Goal: Transaction & Acquisition: Purchase product/service

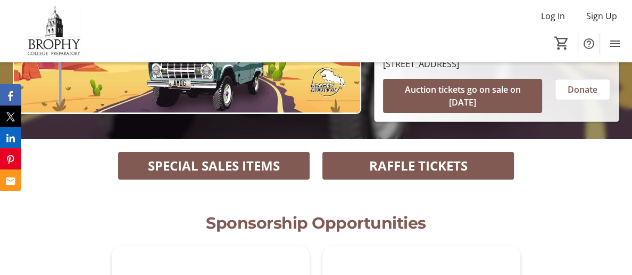
scroll to position [216, 0]
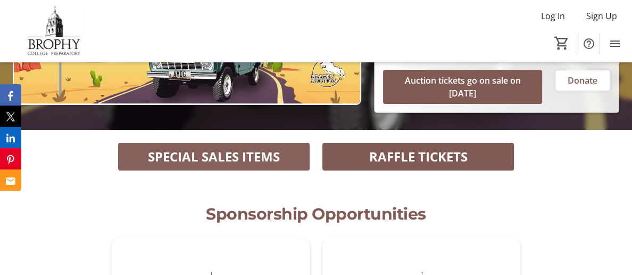
click at [217, 147] on span "SPECIAL SALES ITEMS" at bounding box center [214, 156] width 132 height 19
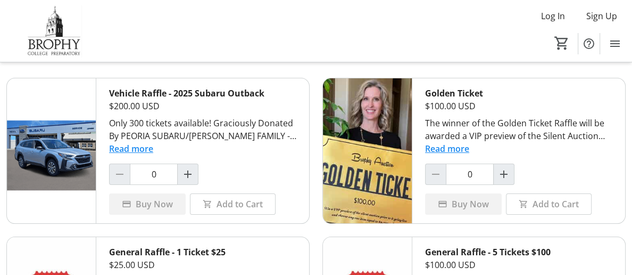
scroll to position [45, 0]
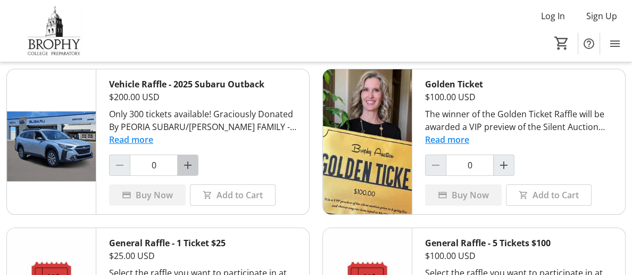
click at [185, 169] on mat-icon "Increment by one" at bounding box center [187, 165] width 13 height 13
type input "1"
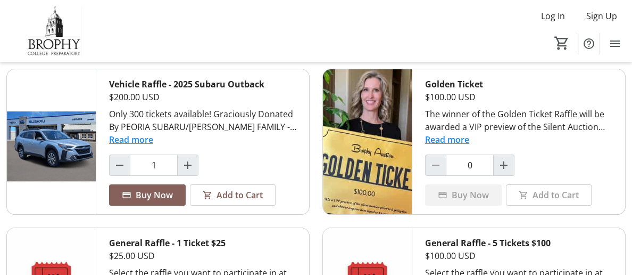
click at [153, 201] on span "Buy Now" at bounding box center [154, 194] width 37 height 13
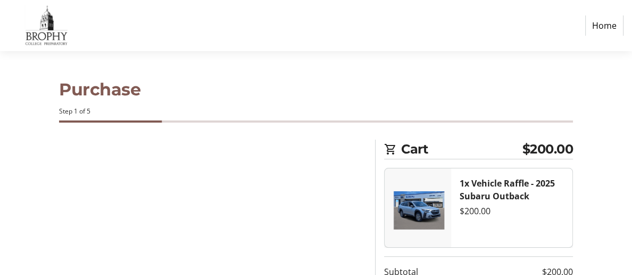
select select "US"
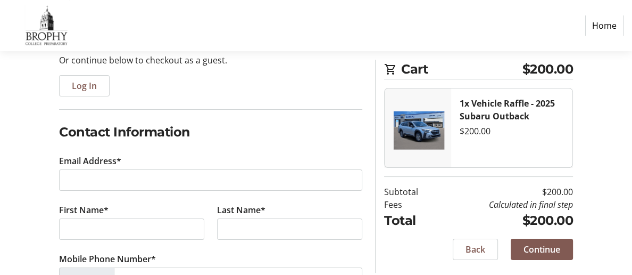
scroll to position [116, 0]
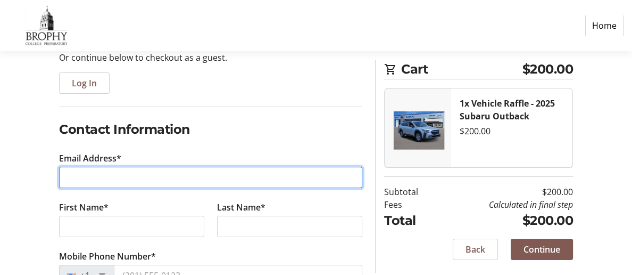
click at [138, 176] on input "Email Address*" at bounding box center [210, 177] width 303 height 21
type input "[EMAIL_ADDRESS][DOMAIN_NAME]"
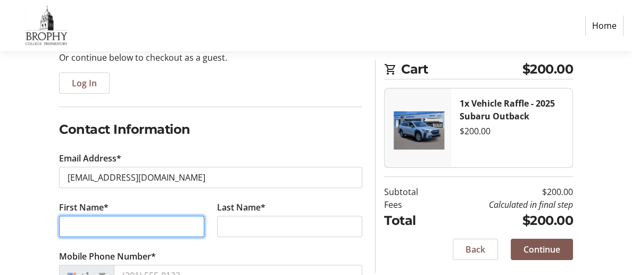
type input "[PERSON_NAME]"
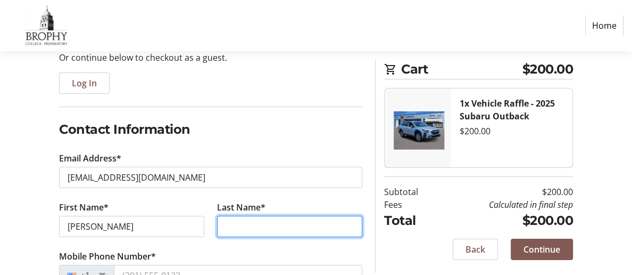
type input "Griblin 115"
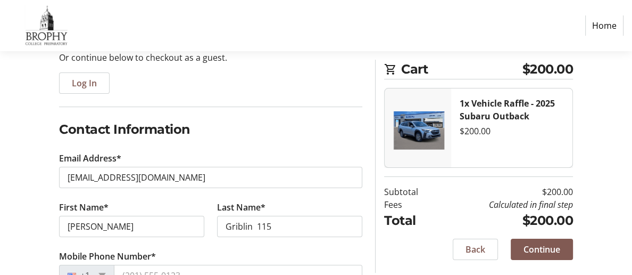
type input "[STREET_ADDRESS]"
type input "PHOENIX"
select select "AZ"
type input "85016"
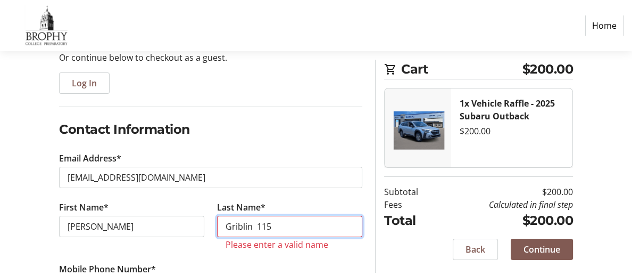
click at [272, 226] on input "Griblin 115" at bounding box center [289, 226] width 145 height 21
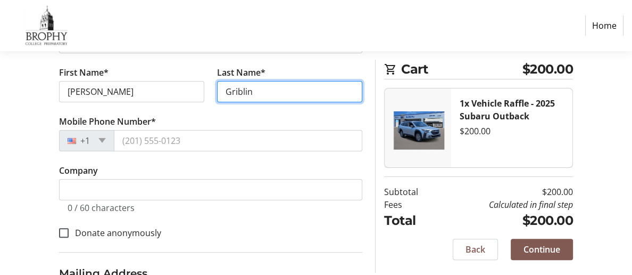
scroll to position [252, 0]
type input "Griblin"
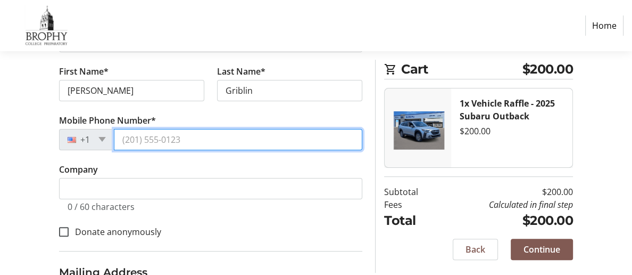
click at [134, 144] on input "Mobile Phone Number*" at bounding box center [238, 139] width 249 height 21
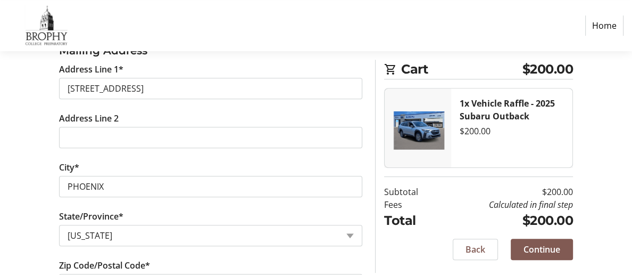
scroll to position [488, 0]
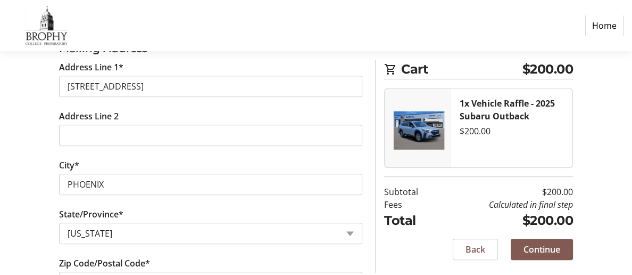
type input "4803192767"
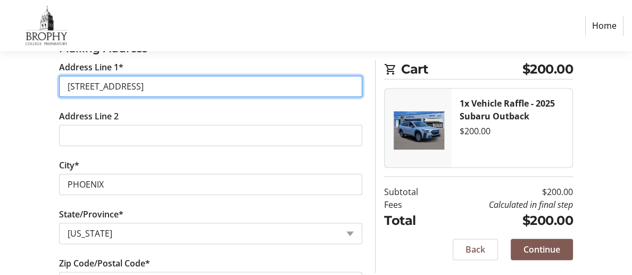
click at [146, 95] on input "4141 N 31st ST" at bounding box center [210, 86] width 303 height 21
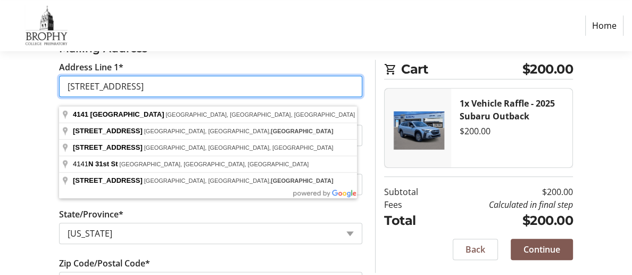
type input "4141 N 31st ST #115"
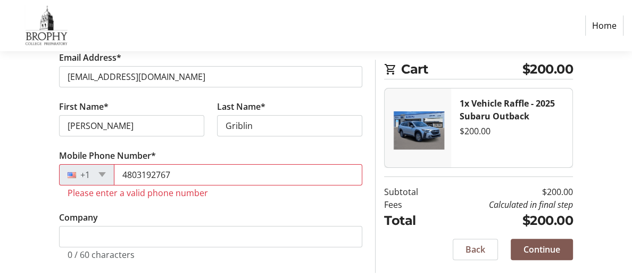
scroll to position [216, 0]
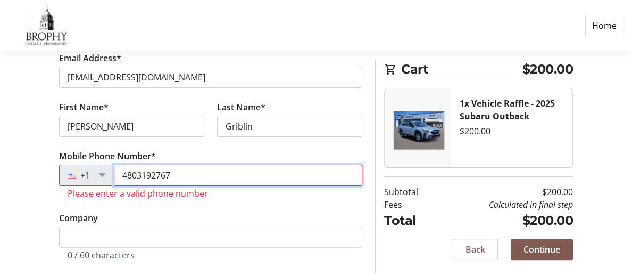
click at [180, 180] on input "4803192767" at bounding box center [238, 174] width 249 height 21
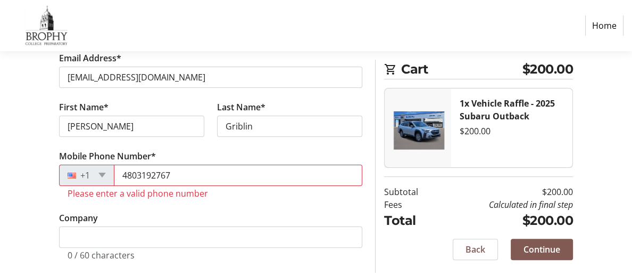
click at [98, 179] on div "+1" at bounding box center [86, 174] width 55 height 21
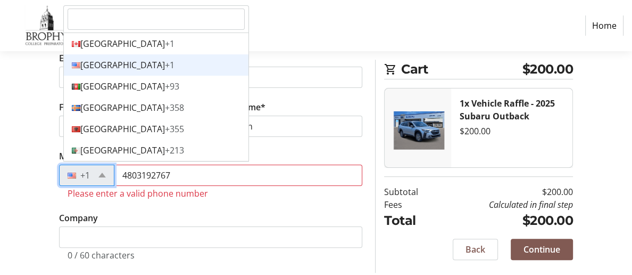
click at [136, 73] on div "United States +1" at bounding box center [156, 64] width 185 height 21
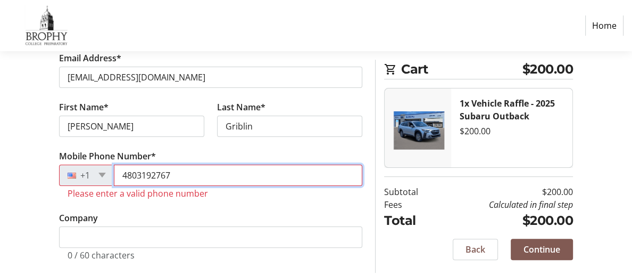
click at [145, 178] on input "4803192767" at bounding box center [238, 174] width 249 height 21
click at [160, 180] on input "4803192767" at bounding box center [238, 174] width 249 height 21
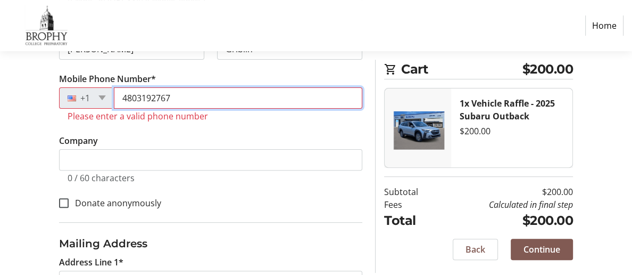
scroll to position [294, 0]
click at [226, 104] on input "4803192767" at bounding box center [238, 97] width 249 height 21
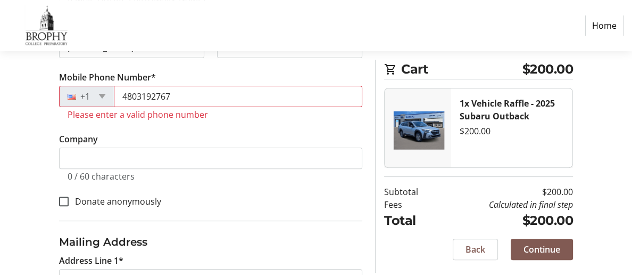
click at [193, 120] on tr-error "Please enter a valid phone number" at bounding box center [211, 114] width 286 height 11
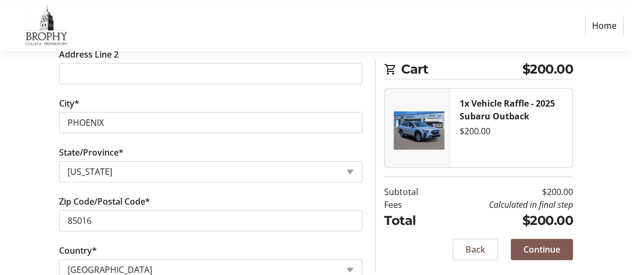
scroll to position [589, 0]
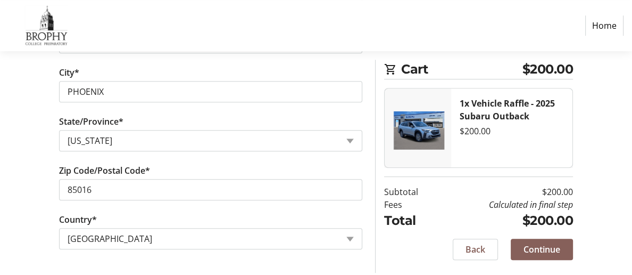
click at [551, 248] on span "Continue" at bounding box center [542, 249] width 37 height 13
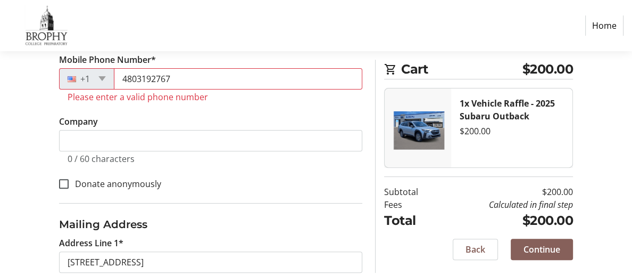
scroll to position [297, 0]
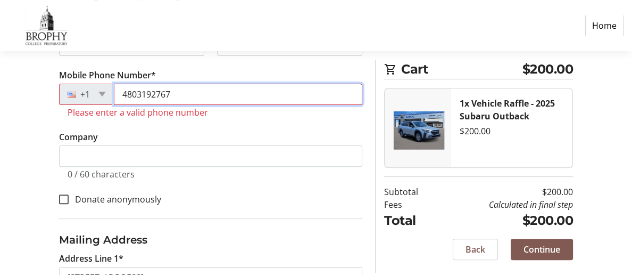
click at [181, 97] on input "4803192767" at bounding box center [238, 94] width 249 height 21
type input "4"
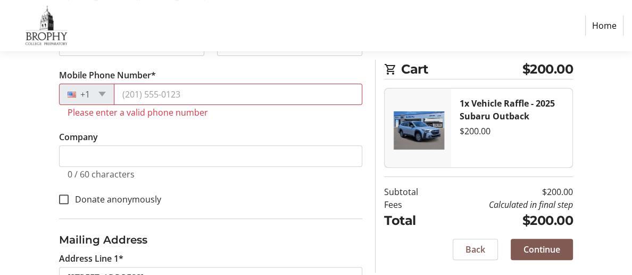
click at [89, 98] on div at bounding box center [75, 94] width 30 height 12
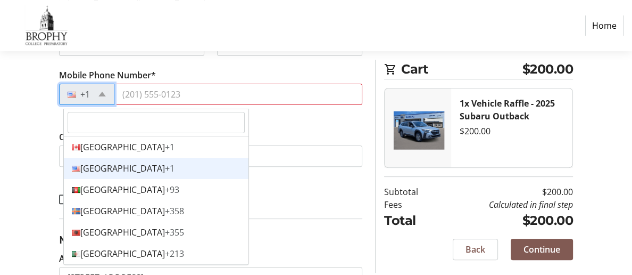
click at [122, 168] on div "United States +1" at bounding box center [156, 168] width 185 height 21
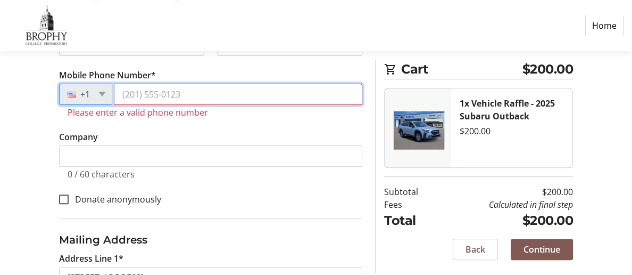
click at [135, 96] on input "Mobile Phone Number*" at bounding box center [238, 94] width 249 height 21
click at [237, 103] on input "4803192767" at bounding box center [238, 94] width 249 height 21
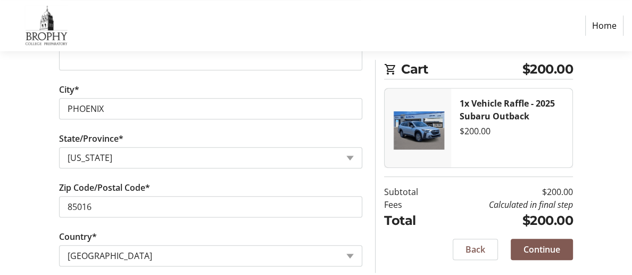
scroll to position [589, 0]
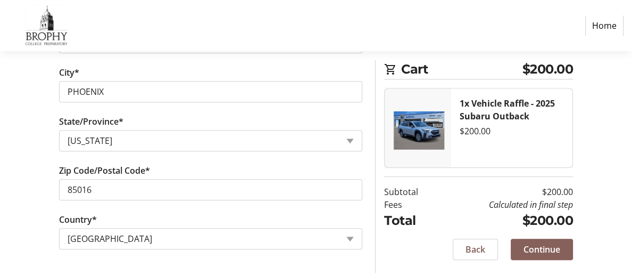
type input "4803192767"
click at [538, 250] on span "Continue" at bounding box center [542, 249] width 37 height 13
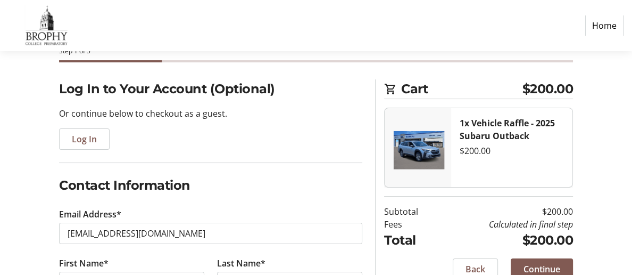
scroll to position [61, 0]
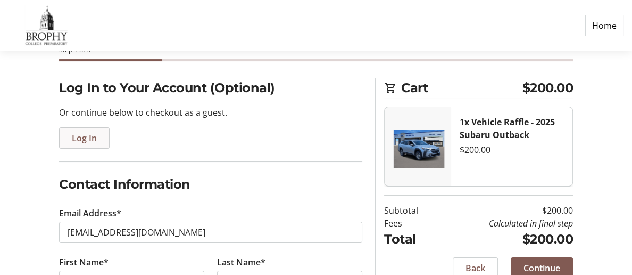
click at [92, 139] on span "Log In" at bounding box center [84, 137] width 25 height 13
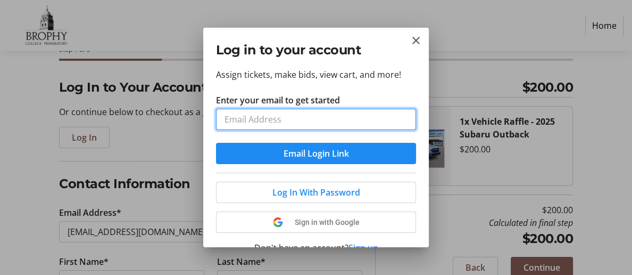
scroll to position [40, 0]
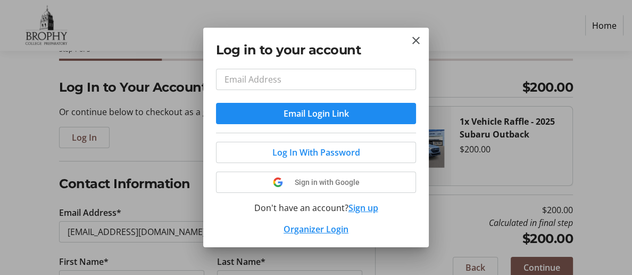
click at [368, 208] on div "Log In With Password Sign in with Google Don't have an account? Sign up Organiz…" at bounding box center [316, 184] width 200 height 103
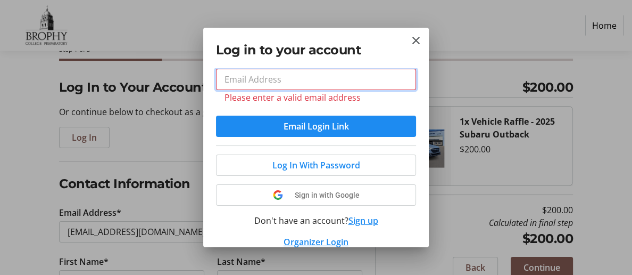
click at [229, 80] on input "Enter your email to get started" at bounding box center [316, 79] width 200 height 21
type input "Gramsmady@gmail.com"
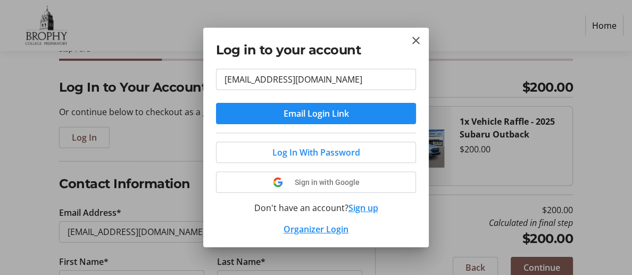
click at [367, 210] on button "Sign up" at bounding box center [364, 207] width 30 height 13
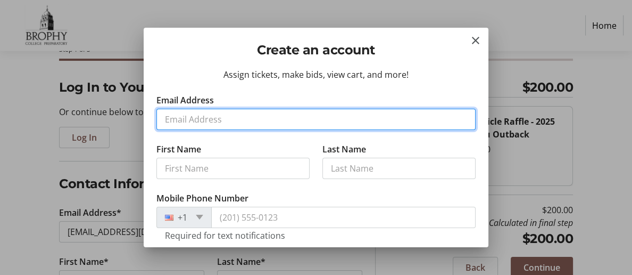
click at [250, 119] on input "Email Address" at bounding box center [315, 119] width 319 height 21
type input "Gramsmady@gmail.com"
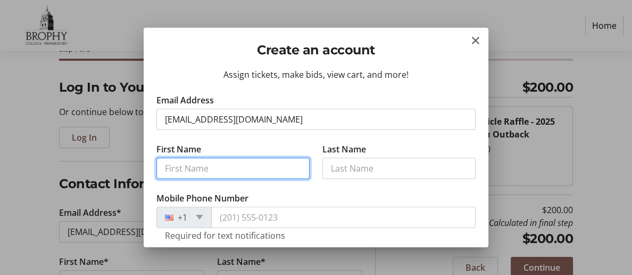
type input "Madelon"
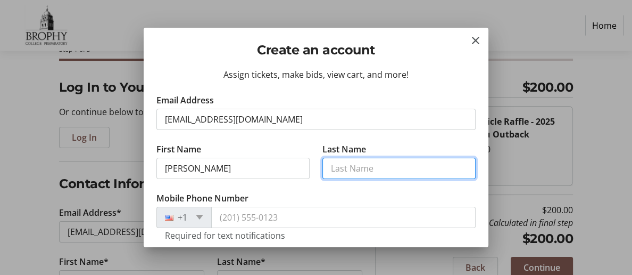
type input "Griblin"
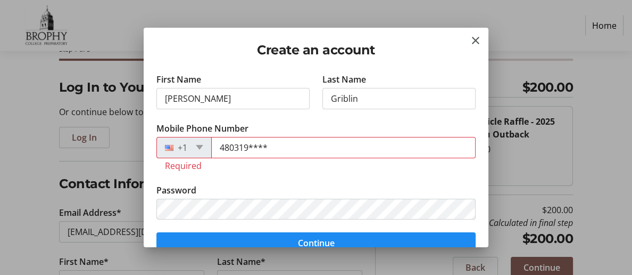
scroll to position [71, 0]
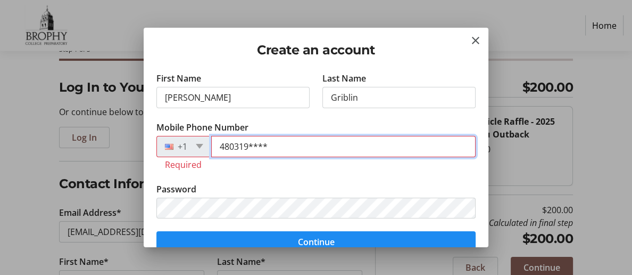
click at [277, 147] on input "480319****" at bounding box center [343, 146] width 265 height 21
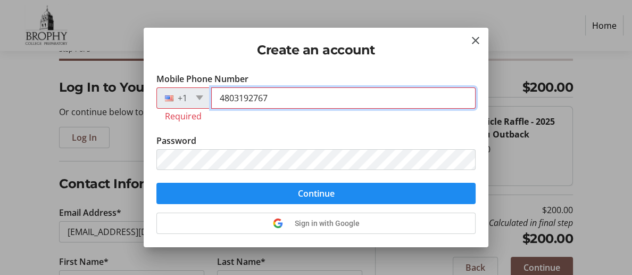
scroll to position [121, 0]
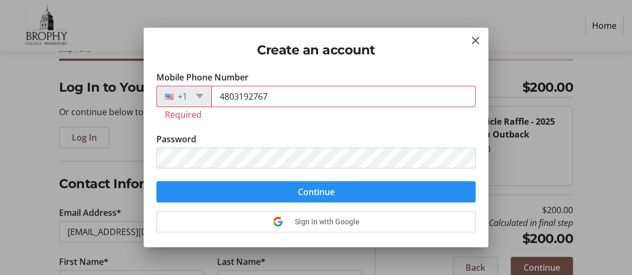
click at [318, 198] on span "Continue" at bounding box center [316, 191] width 37 height 13
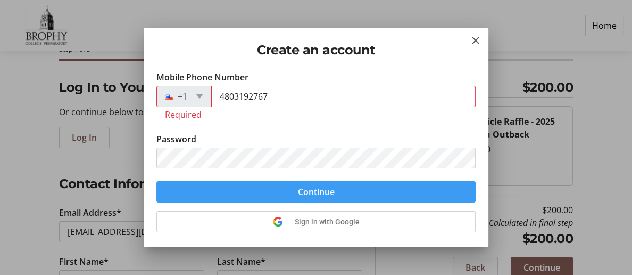
scroll to position [123, 0]
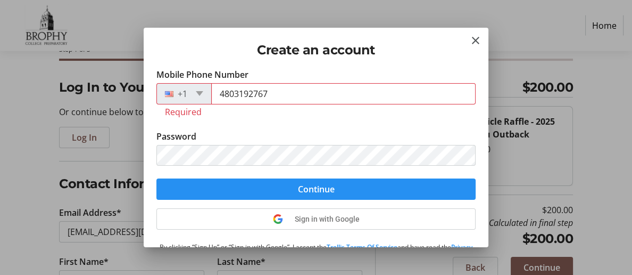
click at [318, 195] on span "Continue" at bounding box center [316, 189] width 37 height 13
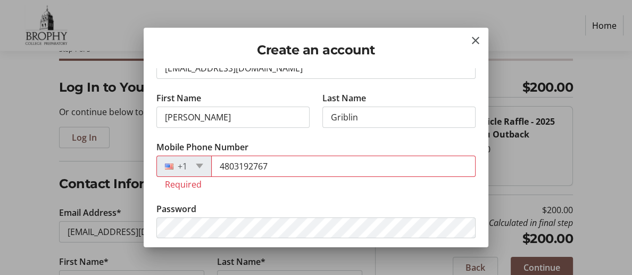
scroll to position [52, 0]
click at [186, 169] on div at bounding box center [172, 166] width 30 height 12
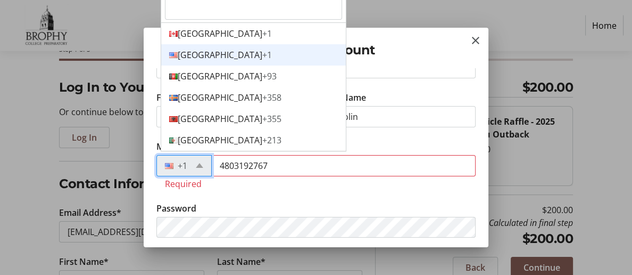
click at [232, 65] on div "United States +1" at bounding box center [253, 54] width 185 height 21
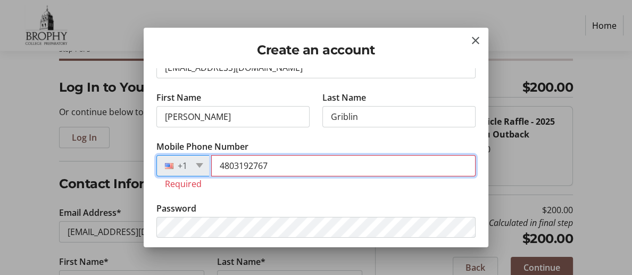
click at [282, 169] on input "4803192767" at bounding box center [343, 165] width 265 height 21
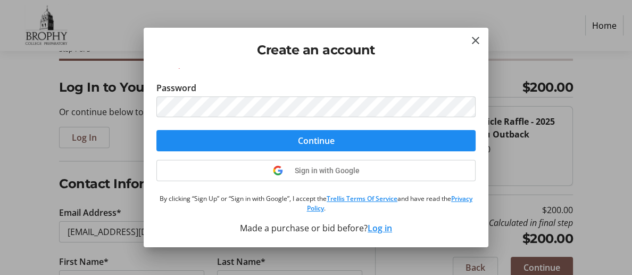
scroll to position [180, 0]
click at [311, 142] on span "Continue" at bounding box center [316, 140] width 37 height 13
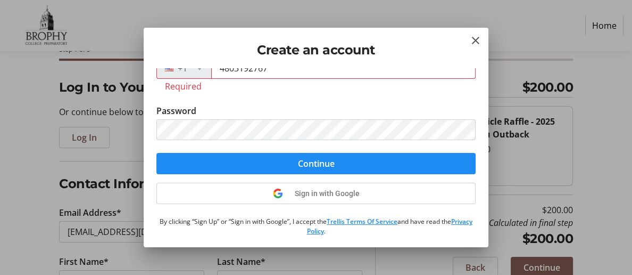
scroll to position [105, 0]
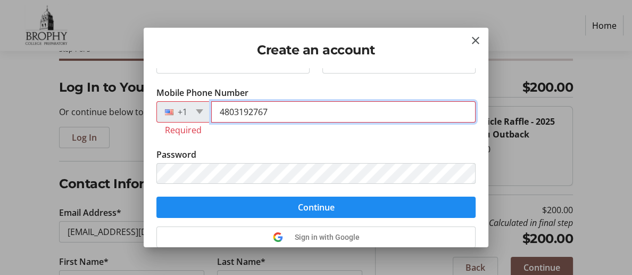
click at [230, 117] on input "4803192767" at bounding box center [343, 111] width 265 height 21
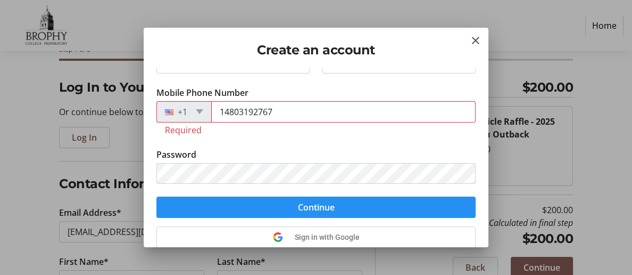
click at [334, 213] on span "Continue" at bounding box center [316, 207] width 37 height 13
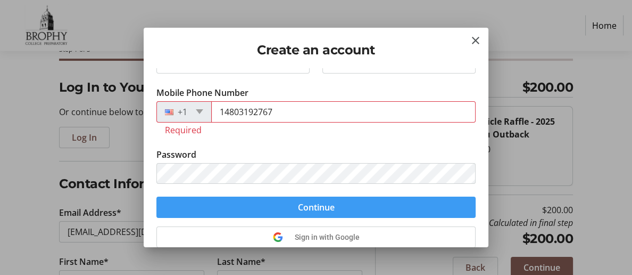
scroll to position [123, 0]
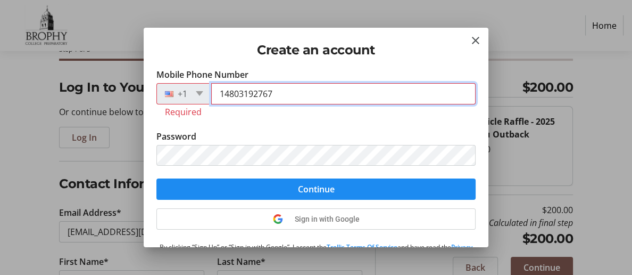
click at [233, 97] on input "14803192767" at bounding box center [343, 93] width 265 height 21
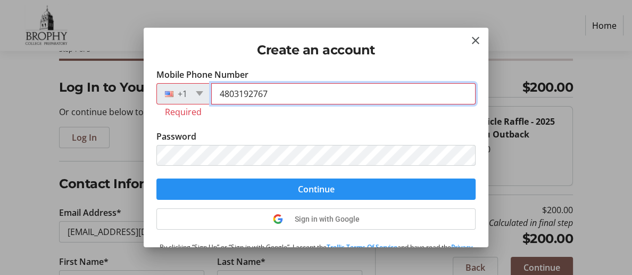
type input "4803192767"
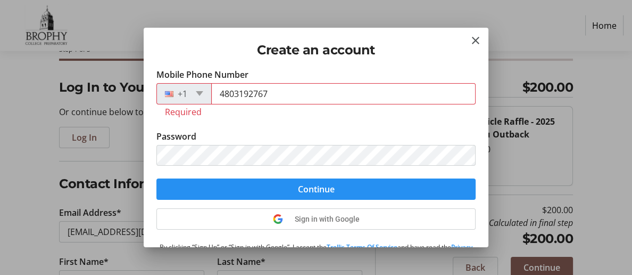
click at [384, 200] on span "submit" at bounding box center [315, 189] width 319 height 26
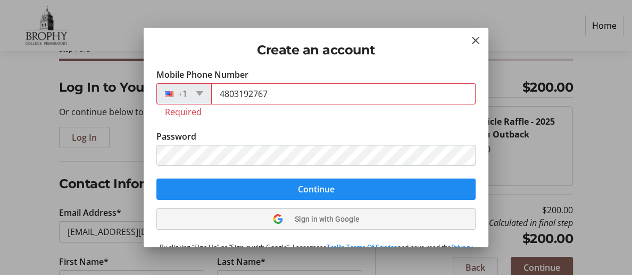
click at [326, 223] on span "Sign in with Google" at bounding box center [327, 218] width 65 height 9
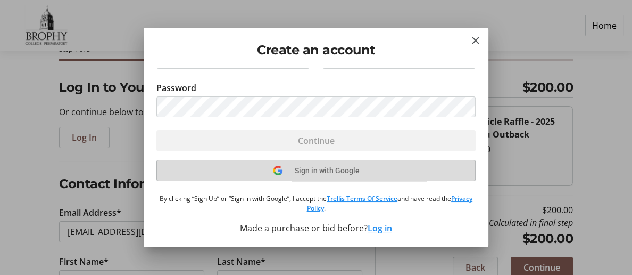
scroll to position [53, 0]
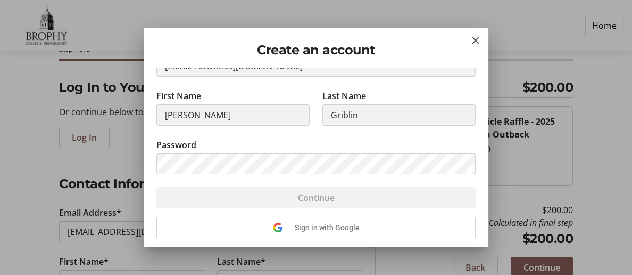
select select "AZ"
select select "US"
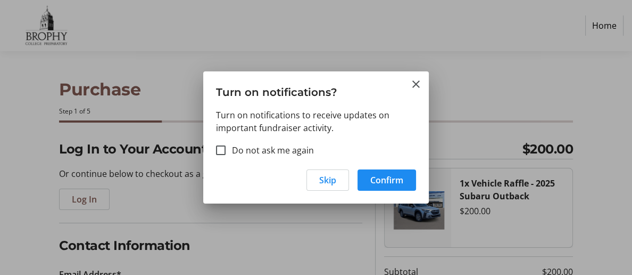
scroll to position [61, 0]
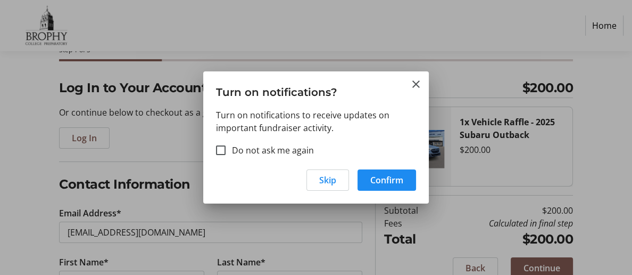
type input "gramsmady@gmail.com"
type input "M"
type input "Griblin"
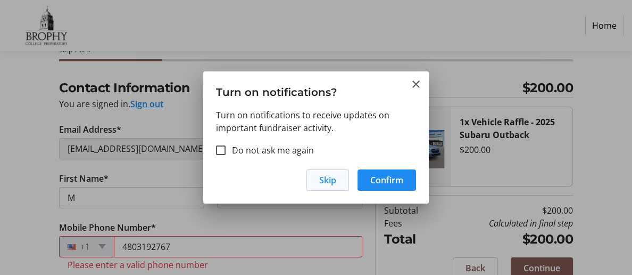
click at [328, 182] on span "Skip" at bounding box center [327, 179] width 17 height 13
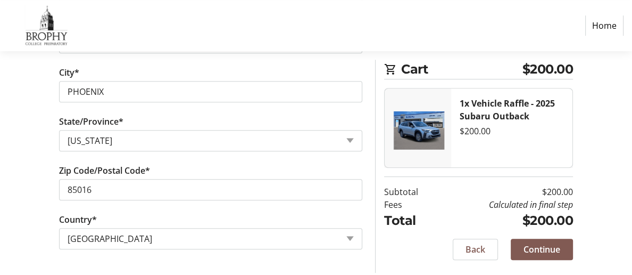
scroll to position [505, 0]
click at [550, 247] on span "Continue" at bounding box center [542, 249] width 37 height 13
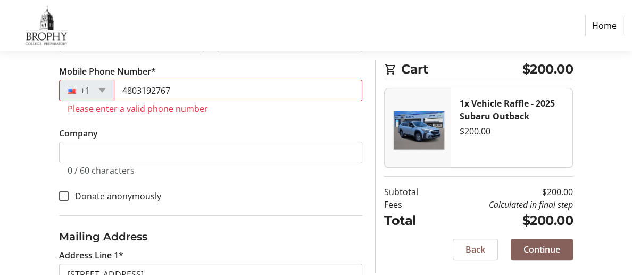
scroll to position [213, 0]
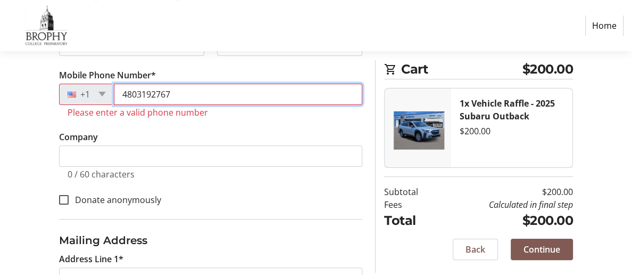
click at [213, 101] on input "4803192767" at bounding box center [238, 94] width 249 height 21
type input "4"
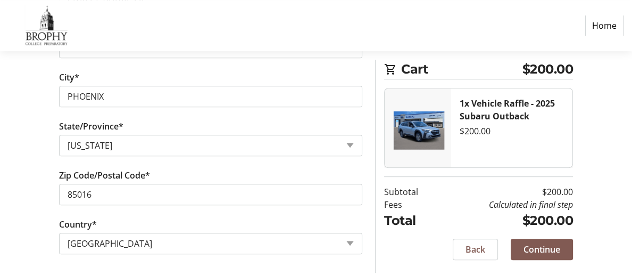
scroll to position [497, 0]
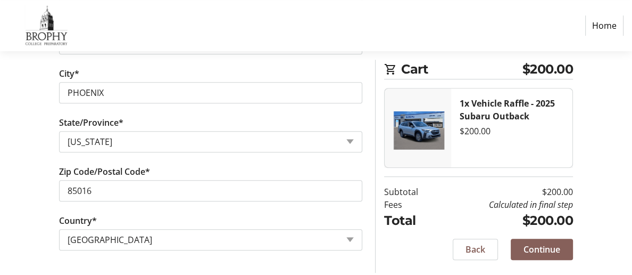
click at [550, 250] on span "Continue" at bounding box center [542, 249] width 37 height 13
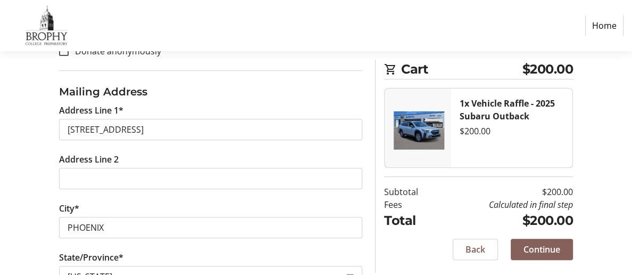
scroll to position [213, 0]
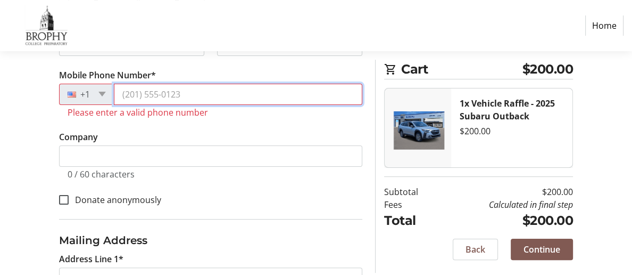
click at [194, 99] on input "Mobile Phone Number*" at bounding box center [238, 94] width 249 height 21
type input "4803192767"
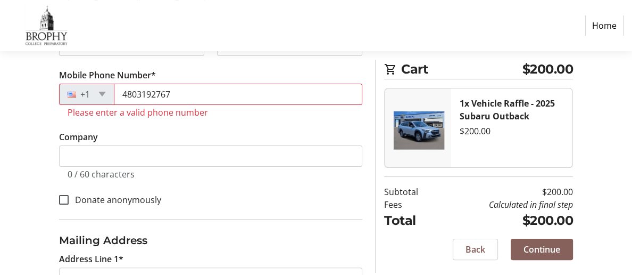
click at [550, 247] on span "Continue" at bounding box center [542, 249] width 37 height 13
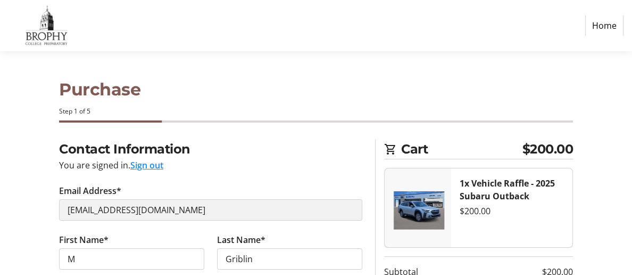
click at [604, 24] on link "Home" at bounding box center [604, 25] width 38 height 20
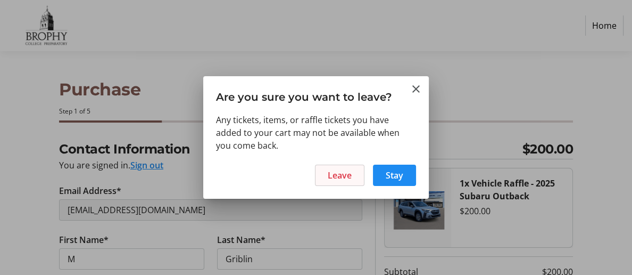
click at [339, 176] on span "Leave" at bounding box center [340, 175] width 24 height 13
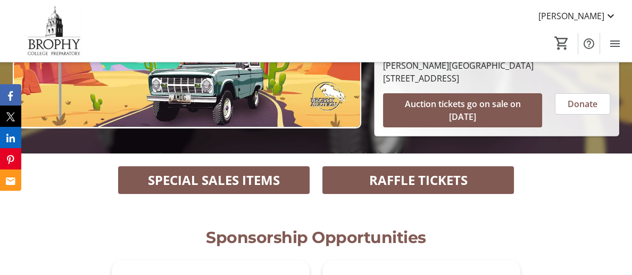
scroll to position [194, 0]
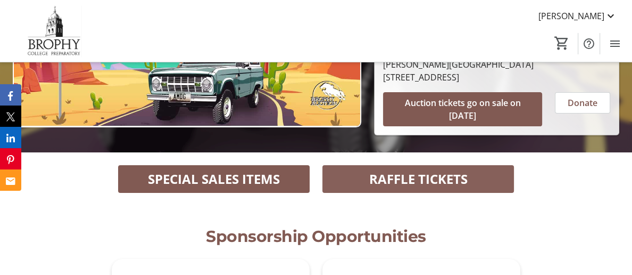
click at [424, 169] on span "RAFFLE TICKETS" at bounding box center [418, 178] width 98 height 19
click at [558, 42] on mat-icon "1" at bounding box center [556, 43] width 16 height 16
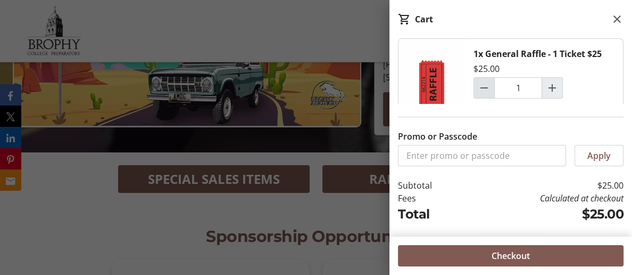
click at [487, 92] on mat-icon "Decrement by one" at bounding box center [484, 87] width 13 height 13
type input "0"
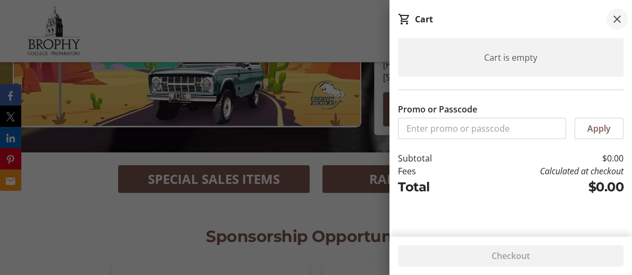
click at [617, 19] on mat-icon at bounding box center [617, 19] width 13 height 13
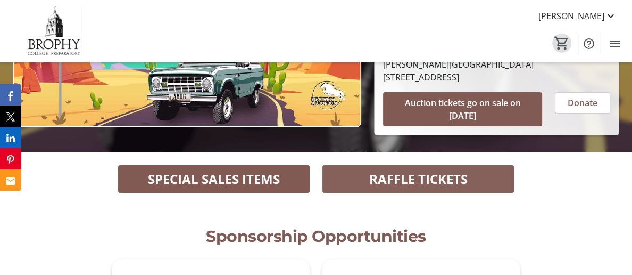
click at [429, 169] on span "RAFFLE TICKETS" at bounding box center [418, 178] width 98 height 19
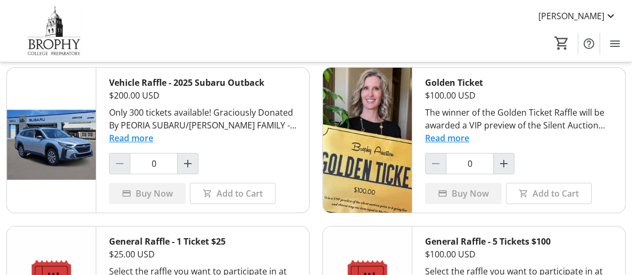
scroll to position [52, 0]
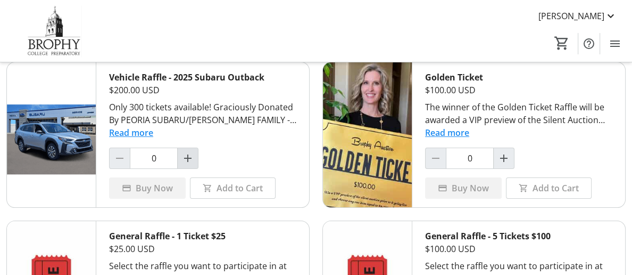
click at [185, 161] on mat-icon "Increment by one" at bounding box center [187, 158] width 13 height 13
type input "1"
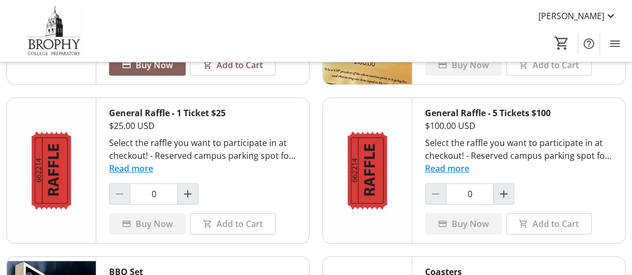
scroll to position [175, 0]
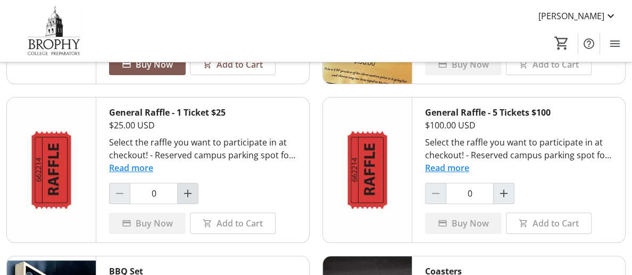
click at [182, 200] on mat-icon "Increment by one" at bounding box center [187, 193] width 13 height 13
type input "1"
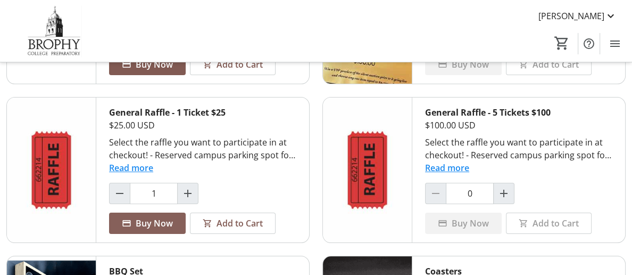
click at [148, 229] on span "Buy Now" at bounding box center [154, 223] width 37 height 13
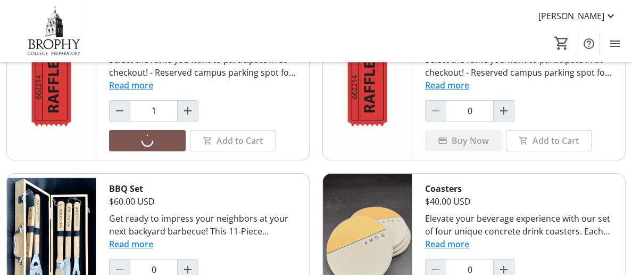
scroll to position [265, 0]
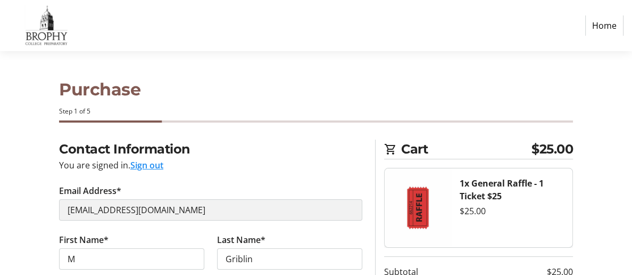
select select "US"
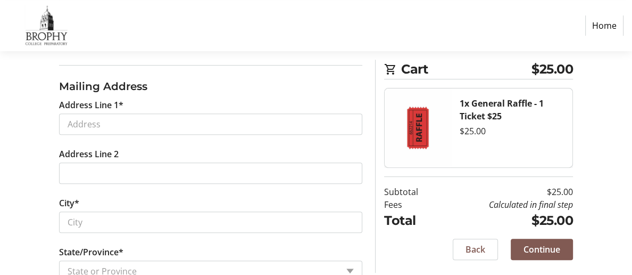
scroll to position [356, 0]
click at [483, 249] on span "Back" at bounding box center [476, 249] width 20 height 13
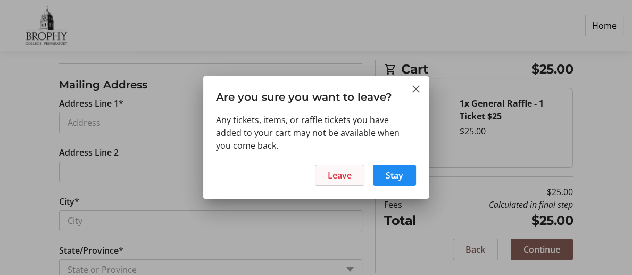
click at [337, 175] on span "Leave" at bounding box center [340, 175] width 24 height 13
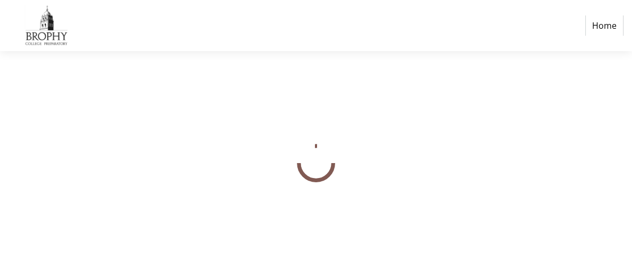
select select "US"
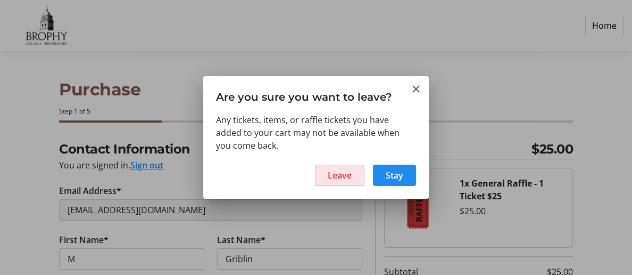
click at [357, 175] on span at bounding box center [340, 175] width 48 height 26
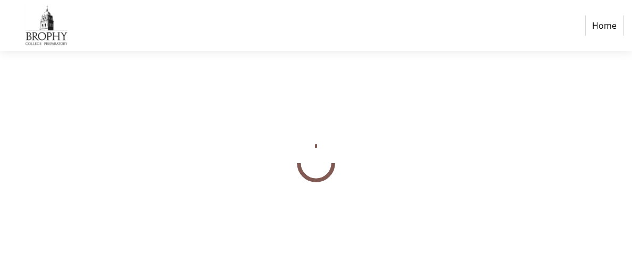
select select "US"
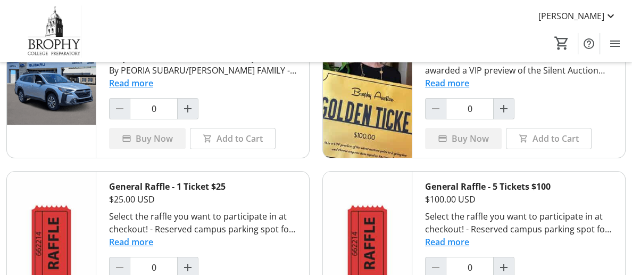
scroll to position [102, 0]
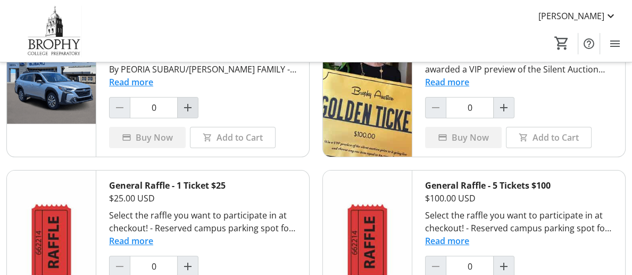
click at [184, 112] on mat-icon "Increment by one" at bounding box center [187, 107] width 13 height 13
type input "1"
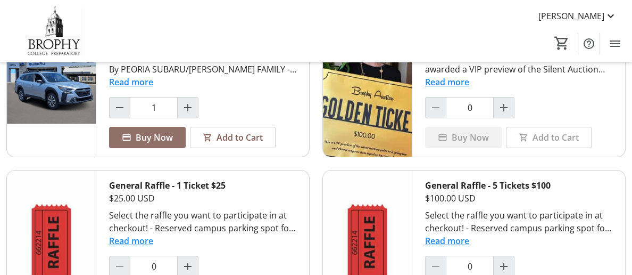
click at [140, 144] on span "Buy Now" at bounding box center [154, 137] width 37 height 13
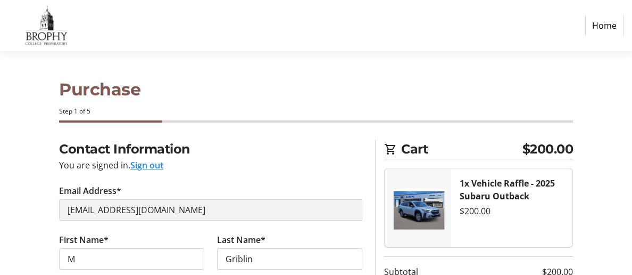
select select "US"
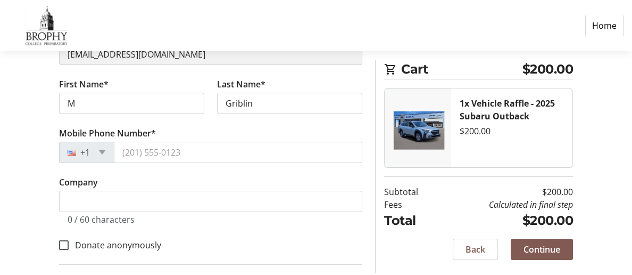
scroll to position [156, 0]
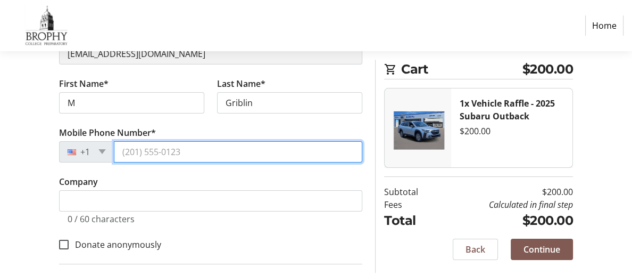
click at [132, 158] on input "Mobile Phone Number*" at bounding box center [238, 151] width 249 height 21
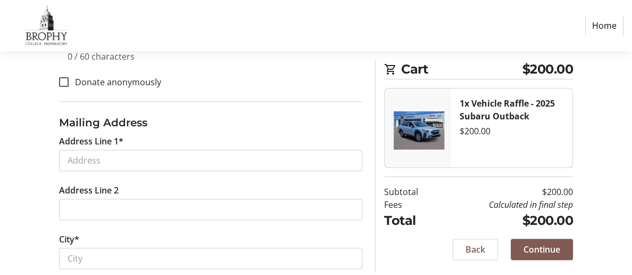
scroll to position [319, 0]
type input "4803192767"
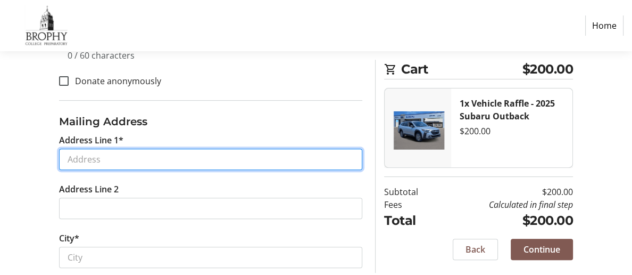
click at [69, 169] on input "Address Line 1*" at bounding box center [210, 158] width 303 height 21
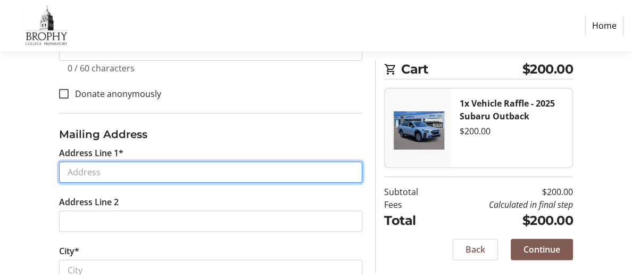
type input "[STREET_ADDRESS]"
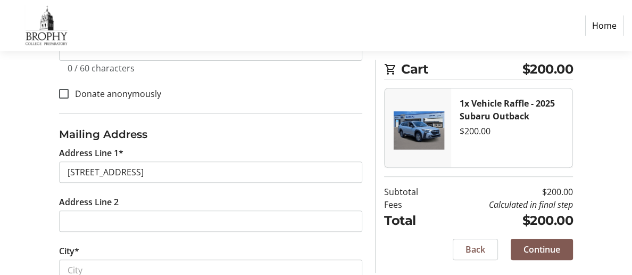
type input "[PERSON_NAME]"
type input "PHOENIX"
select select "AZ"
type input "85016"
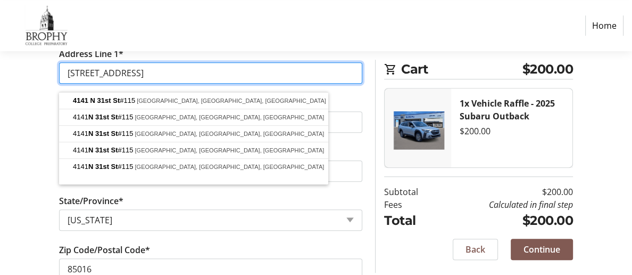
scroll to position [420, 0]
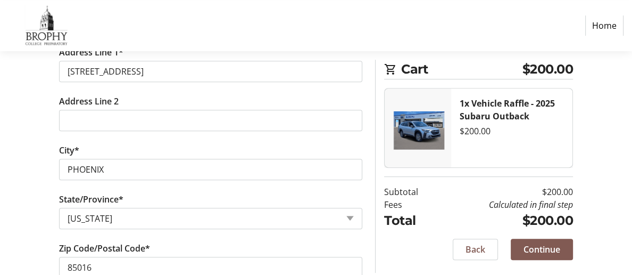
type input "[STREET_ADDRESS]"
type input "Phoenix"
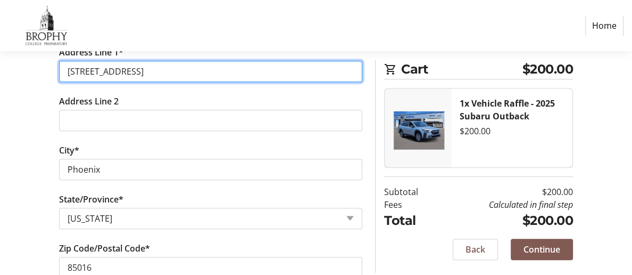
click at [188, 80] on input "[STREET_ADDRESS]" at bounding box center [210, 71] width 303 height 21
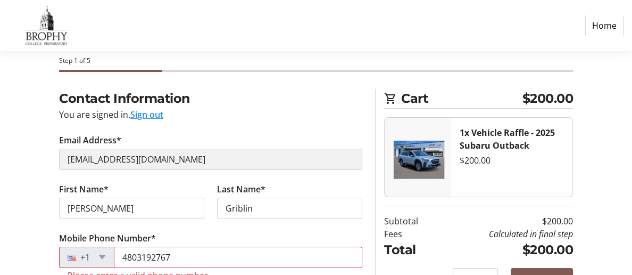
scroll to position [48, 0]
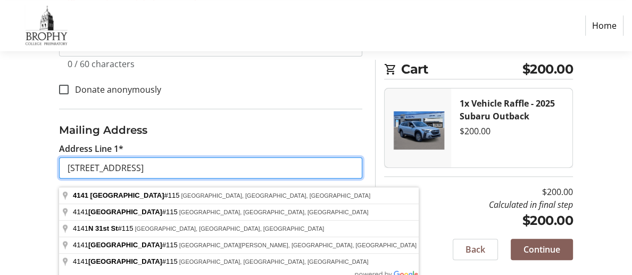
type input "[STREET_ADDRESS]"
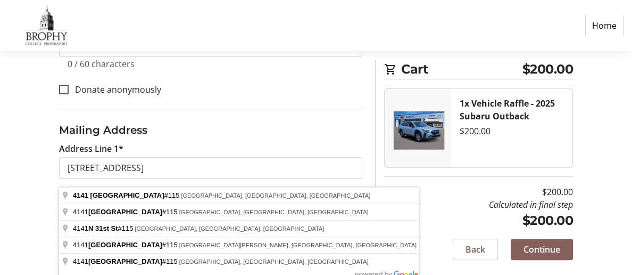
click at [543, 250] on span "Continue" at bounding box center [542, 249] width 37 height 13
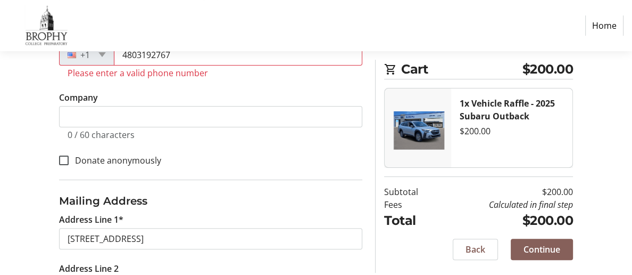
scroll to position [213, 0]
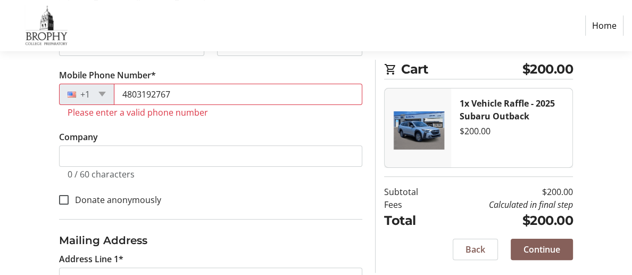
click at [544, 250] on span "Continue" at bounding box center [542, 249] width 37 height 13
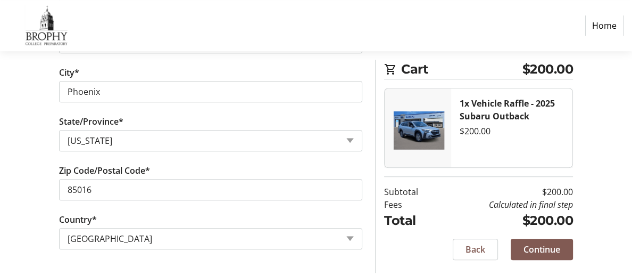
scroll to position [0, 0]
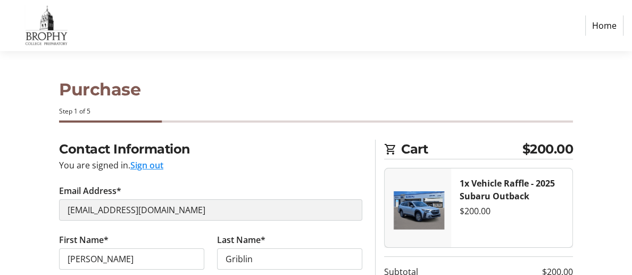
click at [607, 26] on link "Home" at bounding box center [604, 25] width 38 height 20
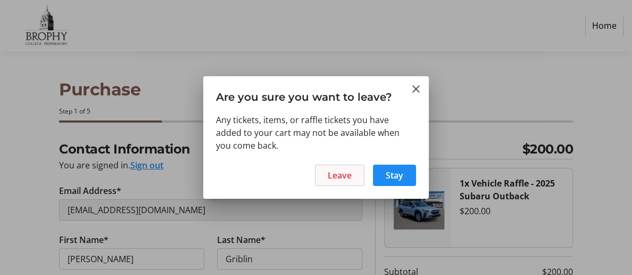
click at [341, 175] on span "Leave" at bounding box center [340, 175] width 24 height 13
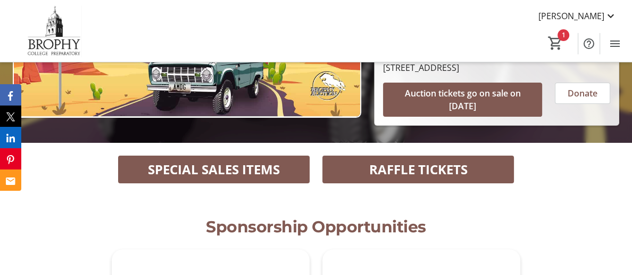
scroll to position [236, 0]
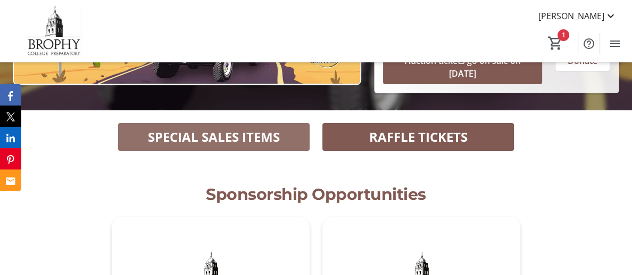
click at [227, 127] on span "SPECIAL SALES ITEMS" at bounding box center [214, 136] width 132 height 19
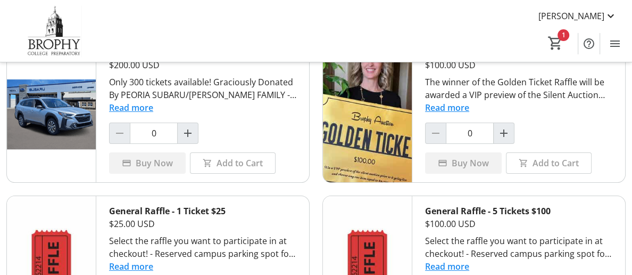
scroll to position [79, 0]
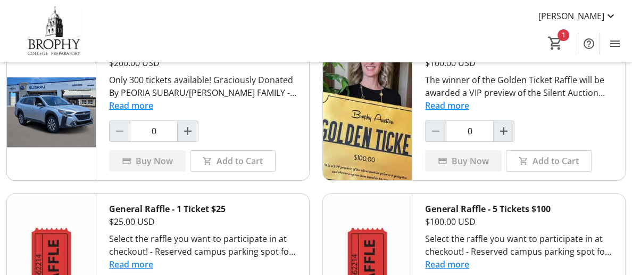
click at [144, 105] on button "Read more" at bounding box center [131, 105] width 44 height 13
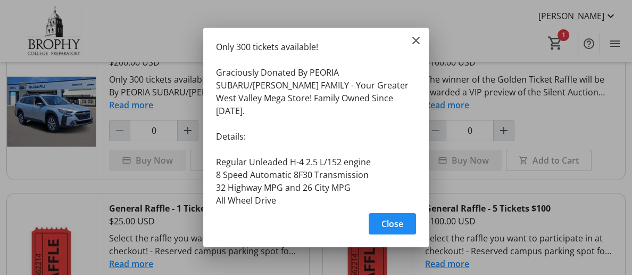
scroll to position [0, 0]
click at [400, 226] on span "Close" at bounding box center [393, 223] width 22 height 13
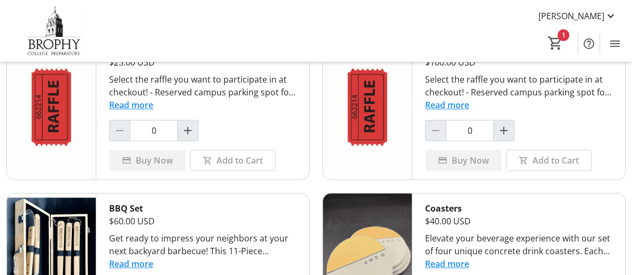
scroll to position [237, 0]
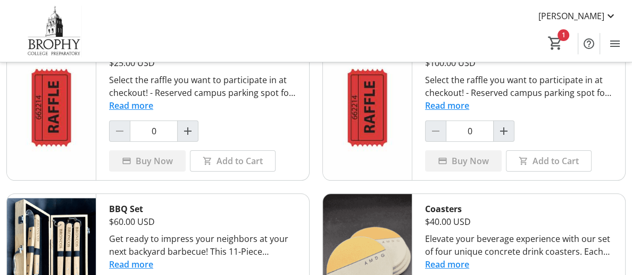
click at [125, 112] on button "Read more" at bounding box center [131, 105] width 44 height 13
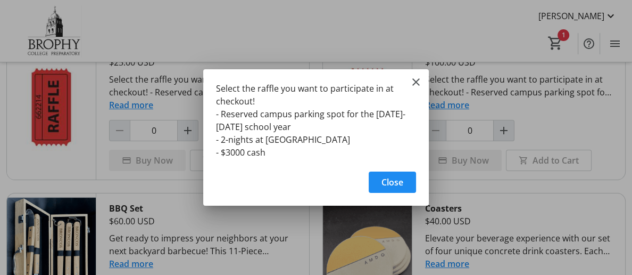
scroll to position [0, 0]
click at [398, 183] on span "Close" at bounding box center [393, 182] width 22 height 13
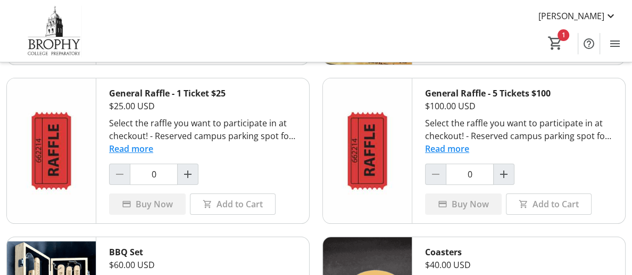
scroll to position [197, 0]
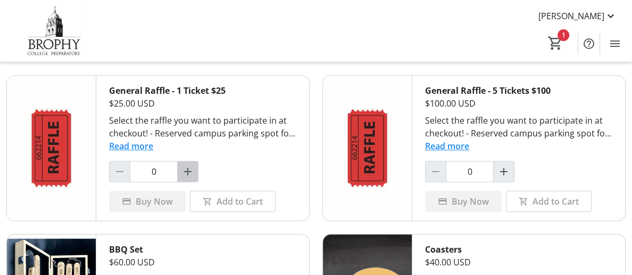
click at [183, 178] on mat-icon "Increment by one" at bounding box center [187, 171] width 13 height 13
type input "1"
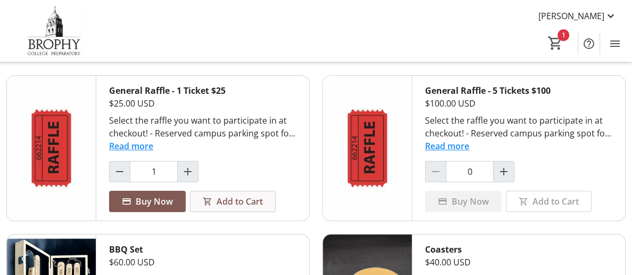
click at [233, 208] on span "Add to Cart" at bounding box center [240, 201] width 46 height 13
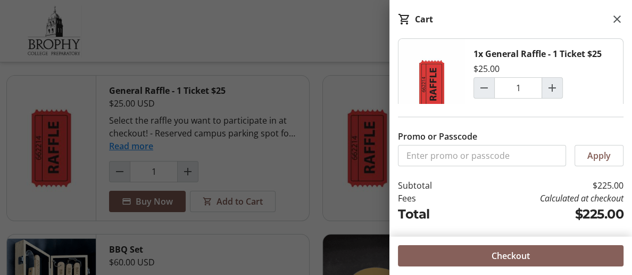
click at [527, 256] on span "Checkout" at bounding box center [511, 255] width 38 height 13
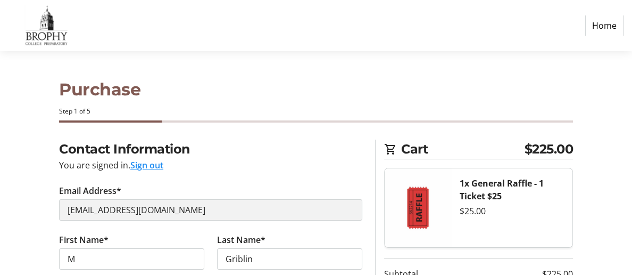
select select "US"
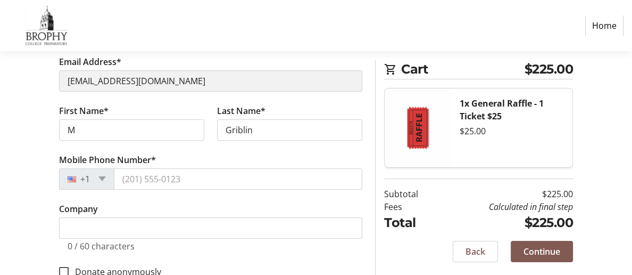
scroll to position [129, 0]
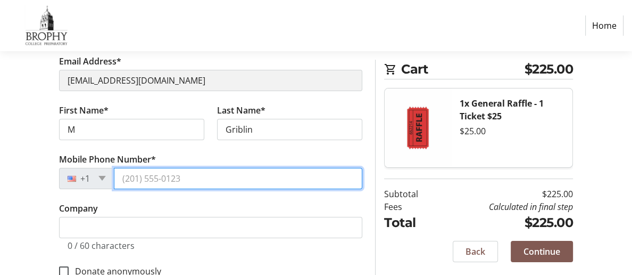
click at [151, 183] on input "Mobile Phone Number*" at bounding box center [238, 178] width 249 height 21
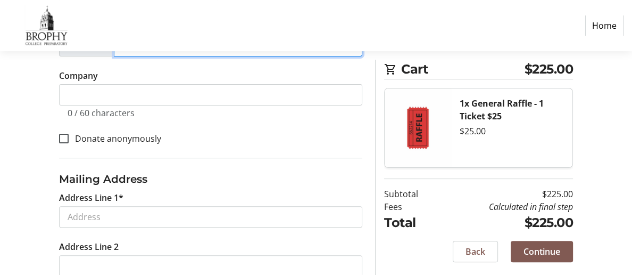
scroll to position [264, 0]
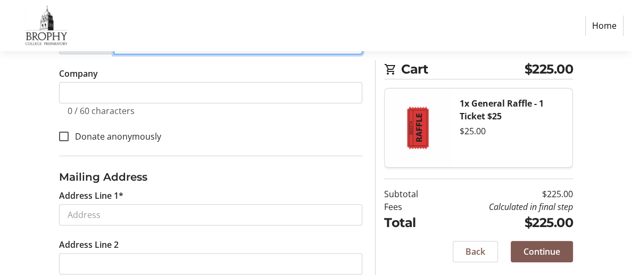
type input "4803192767"
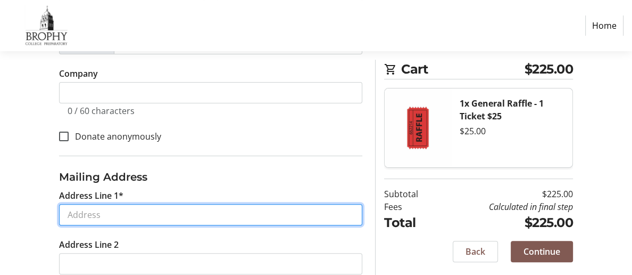
click at [172, 222] on tr-form-field "Address Line 1*" at bounding box center [211, 213] width 316 height 49
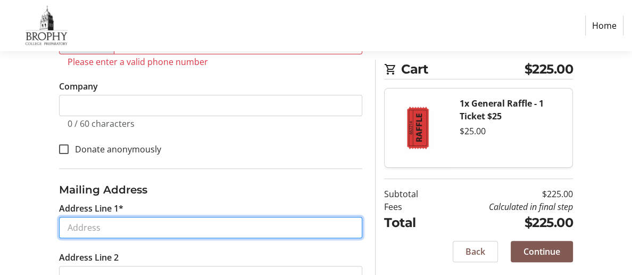
type input "4141 N 31st ST #115"
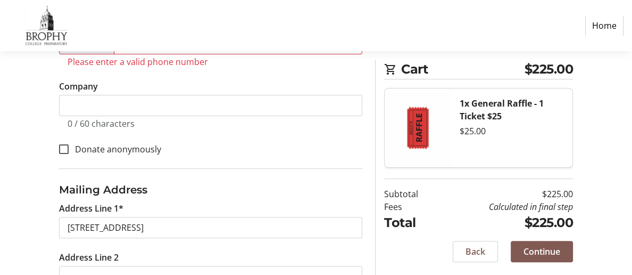
type input "[PERSON_NAME]"
type input "PHOENIX"
select select "AZ"
type input "85016"
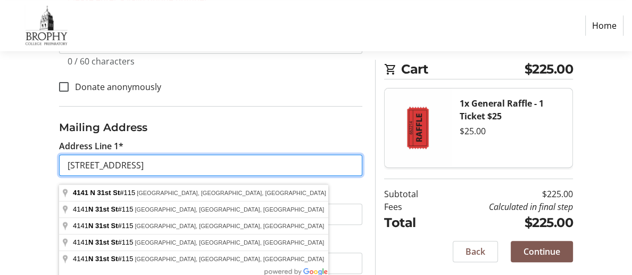
scroll to position [322, 0]
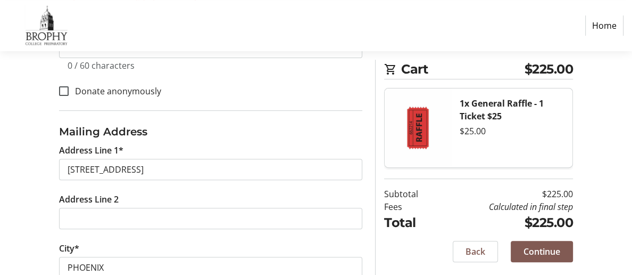
type input "4141 North 31st Street"
type input "Phoenix"
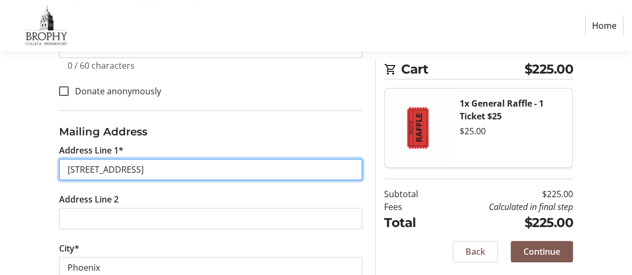
click at [185, 176] on input "4141 North 31st Street" at bounding box center [210, 169] width 303 height 21
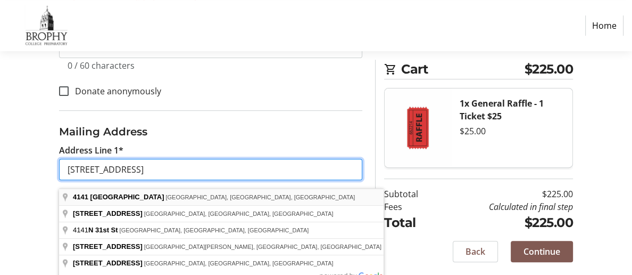
type input "4141 North 31st Street 115"
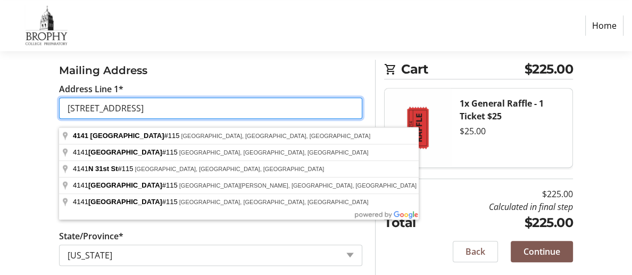
scroll to position [389, 0]
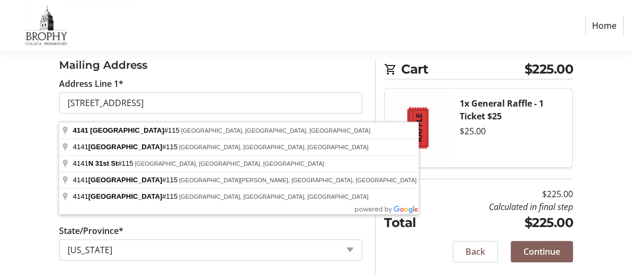
click at [544, 251] on span "Continue" at bounding box center [542, 251] width 37 height 13
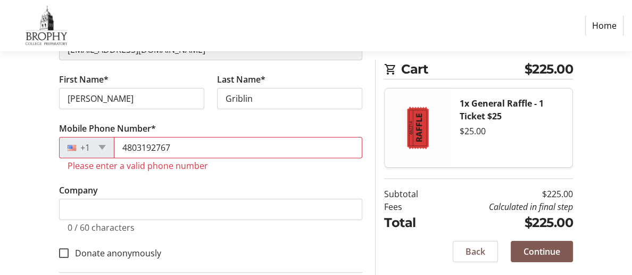
scroll to position [165, 0]
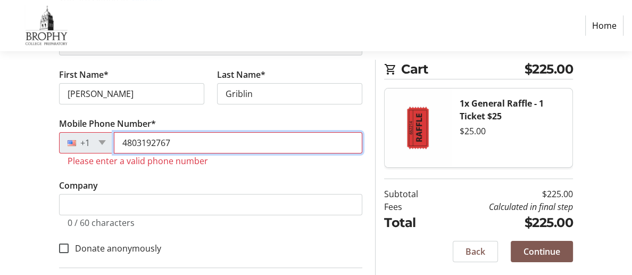
click at [180, 146] on input "4803192767" at bounding box center [238, 142] width 249 height 21
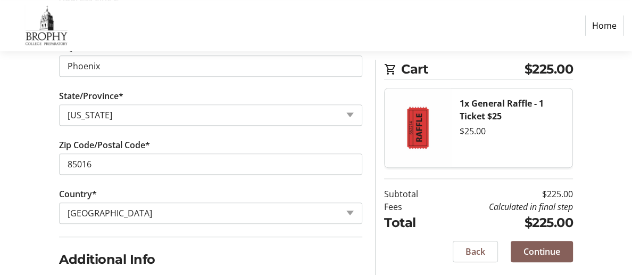
click at [542, 251] on span "Continue" at bounding box center [542, 251] width 37 height 13
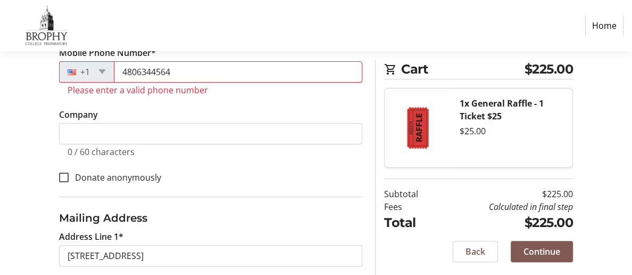
scroll to position [213, 0]
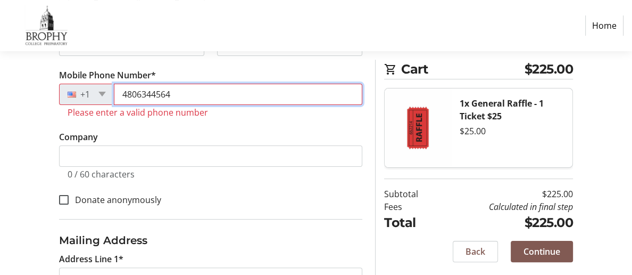
click at [180, 95] on input "4806344564" at bounding box center [238, 94] width 249 height 21
type input "4"
type input "3"
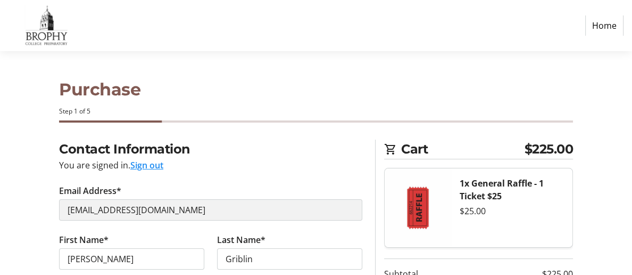
scroll to position [1, 0]
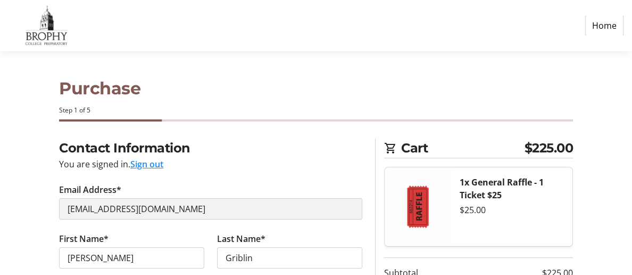
type input "4803192767"
click at [605, 28] on link "Home" at bounding box center [604, 25] width 38 height 20
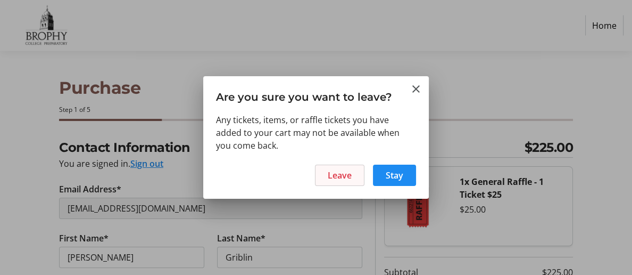
click at [336, 178] on span "Leave" at bounding box center [340, 175] width 24 height 13
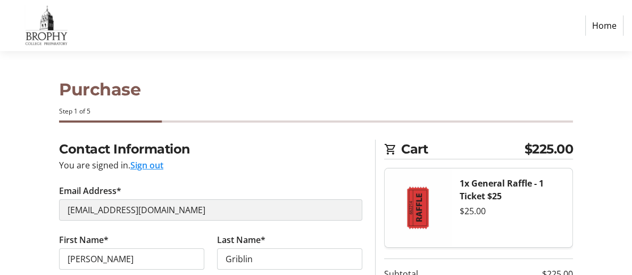
scroll to position [1, 0]
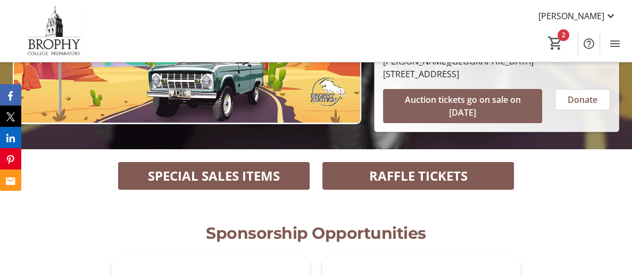
scroll to position [201, 0]
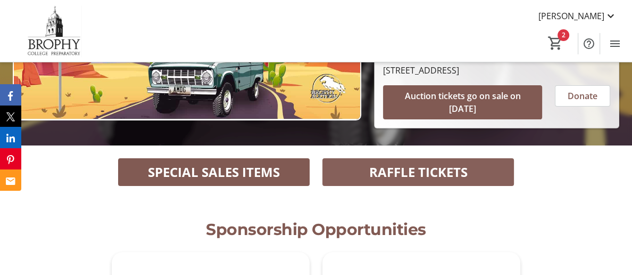
click at [408, 162] on span "RAFFLE TICKETS" at bounding box center [418, 171] width 98 height 19
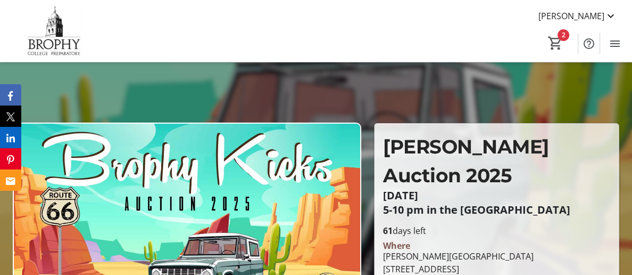
scroll to position [0, 0]
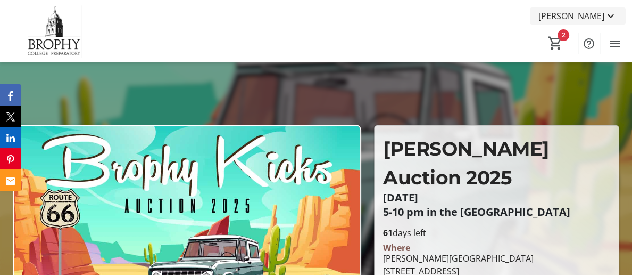
click at [609, 15] on mat-icon at bounding box center [611, 16] width 13 height 13
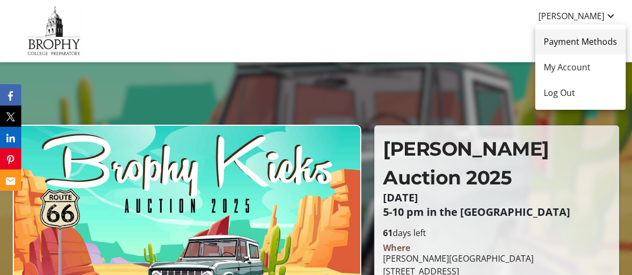
click at [585, 42] on span "Payment Methods" at bounding box center [580, 41] width 73 height 13
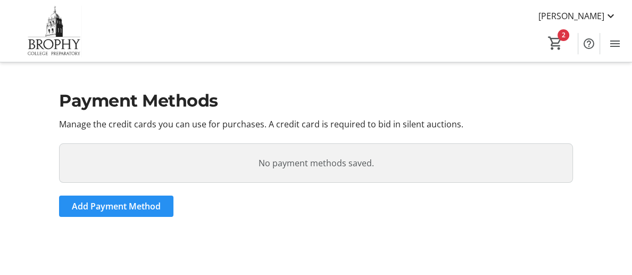
click at [152, 206] on span "Add Payment Method" at bounding box center [116, 206] width 89 height 13
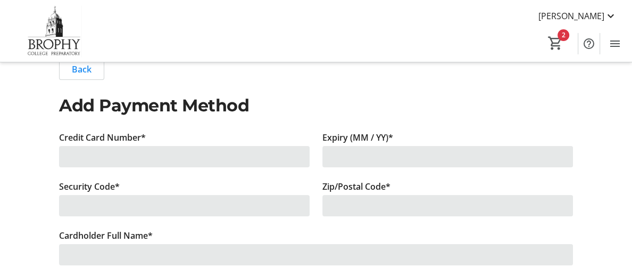
scroll to position [46, 0]
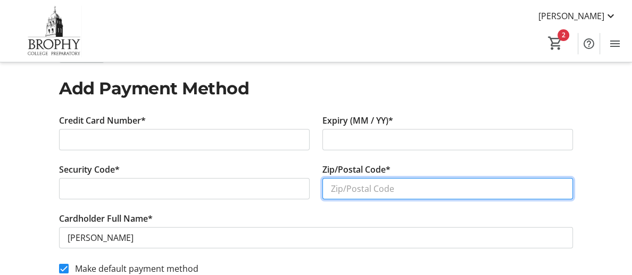
click at [364, 190] on input "Zip/Postal Code*" at bounding box center [448, 188] width 251 height 21
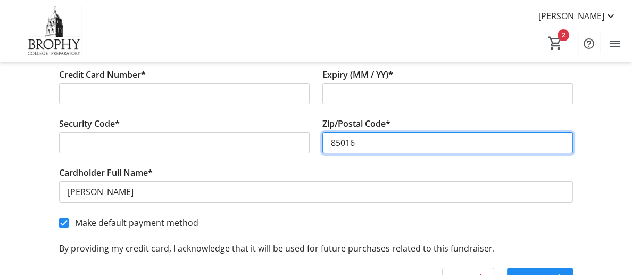
scroll to position [125, 0]
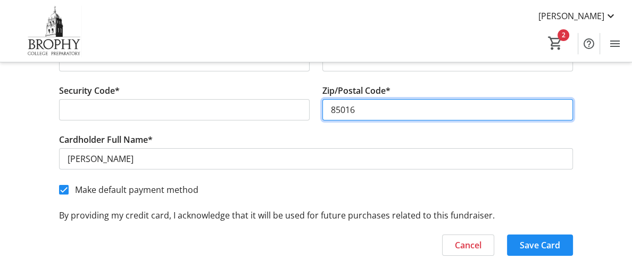
type input "85016"
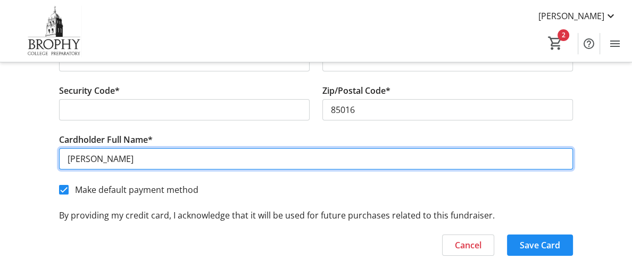
click at [75, 158] on input "[PERSON_NAME]" at bounding box center [316, 158] width 514 height 21
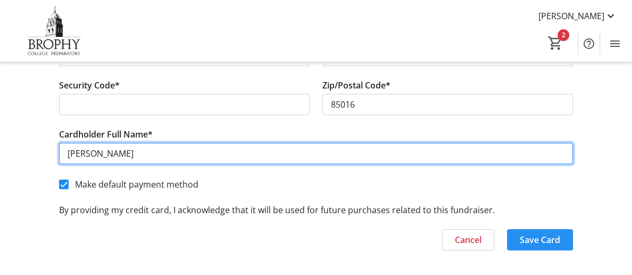
type input "Madelon Griblin"
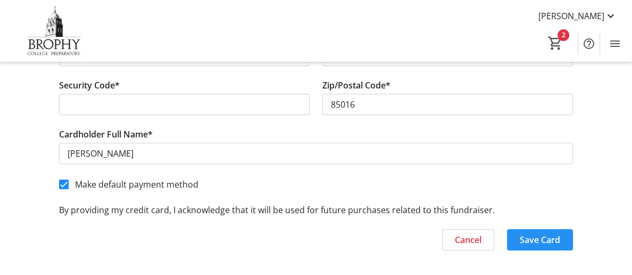
click at [553, 239] on span "Save Card" at bounding box center [540, 239] width 40 height 13
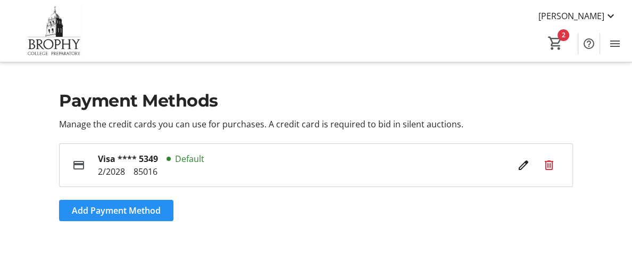
click at [156, 211] on span "Add Payment Method" at bounding box center [116, 210] width 89 height 13
click at [556, 43] on mat-icon "2" at bounding box center [556, 43] width 16 height 16
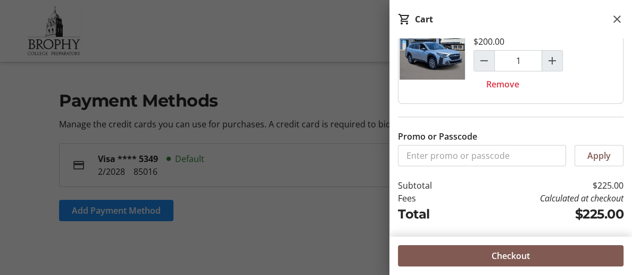
scroll to position [153, 0]
click at [513, 258] on span "Checkout" at bounding box center [511, 255] width 38 height 13
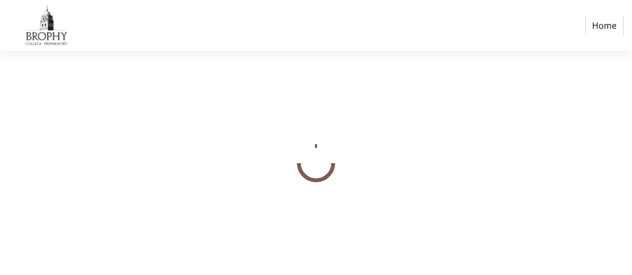
select select "US"
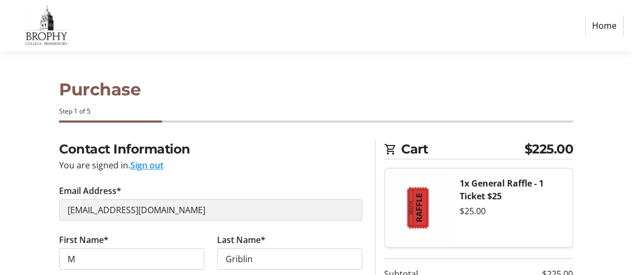
scroll to position [120, 0]
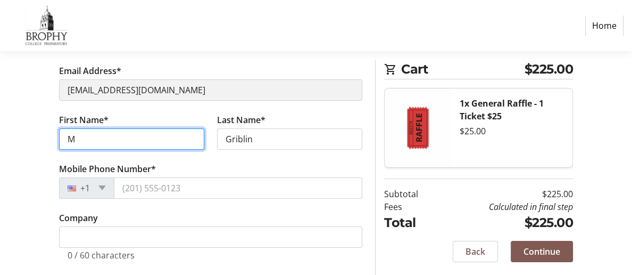
click at [76, 138] on input "M" at bounding box center [131, 138] width 145 height 21
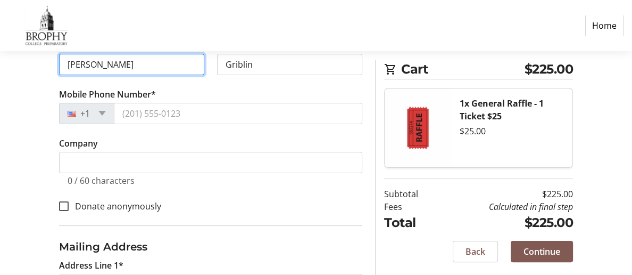
scroll to position [187, 0]
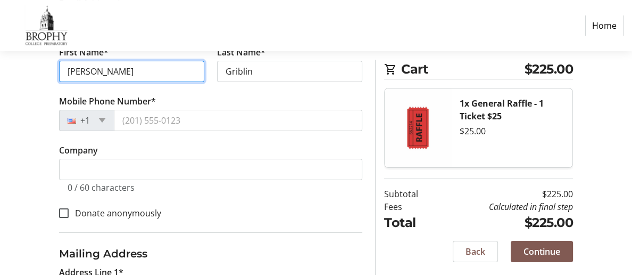
type input "Madelon"
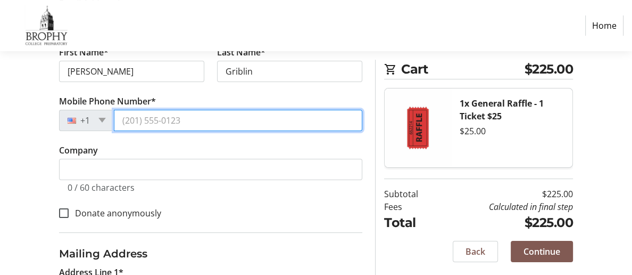
click at [131, 125] on input "Mobile Phone Number*" at bounding box center [238, 120] width 249 height 21
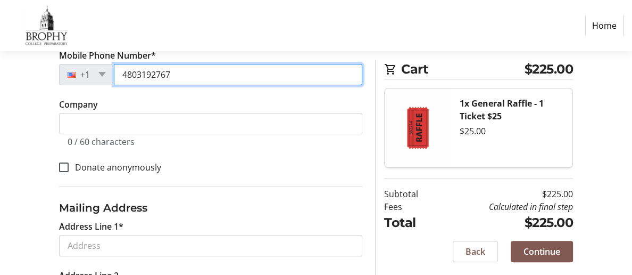
scroll to position [232, 0]
type input "4803192767"
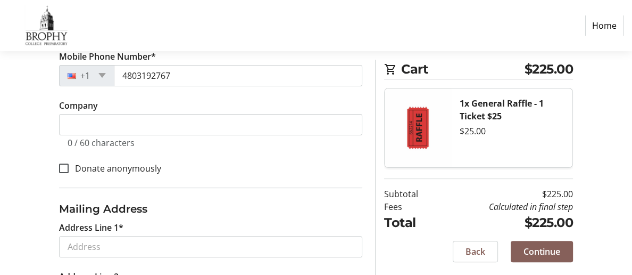
click at [542, 254] on span "Continue" at bounding box center [542, 251] width 37 height 13
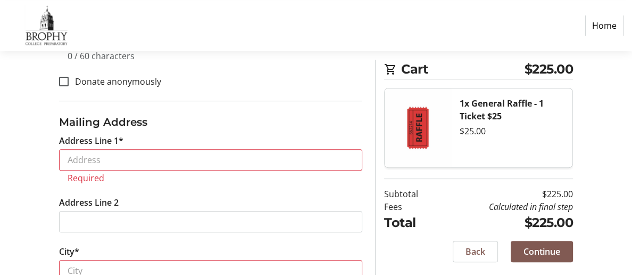
scroll to position [332, 0]
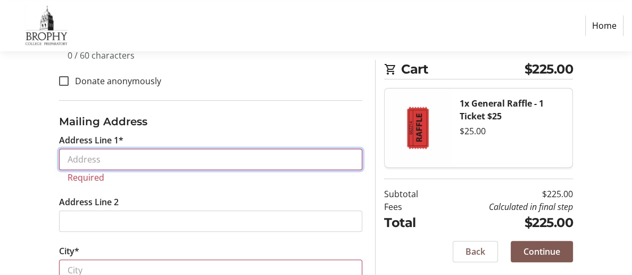
click at [212, 166] on input "Address Line 1*" at bounding box center [210, 158] width 303 height 21
type input "4141 North 31st Street 115"
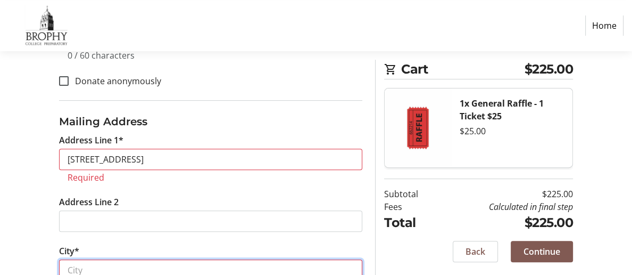
type input "Phoenix"
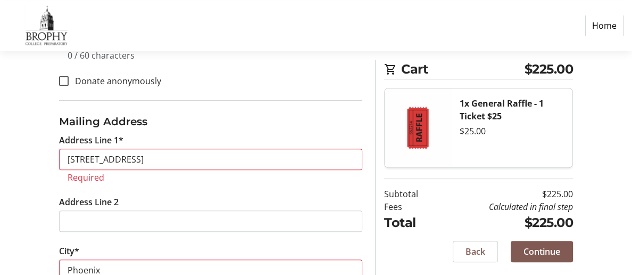
select select "AZ"
type input "85016"
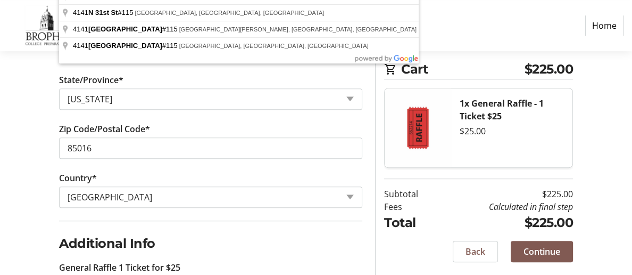
scroll to position [586, 0]
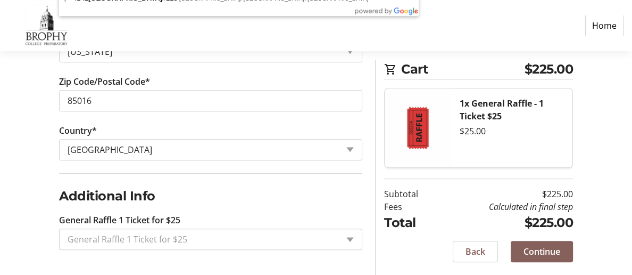
click at [542, 252] on span "Continue" at bounding box center [542, 251] width 37 height 13
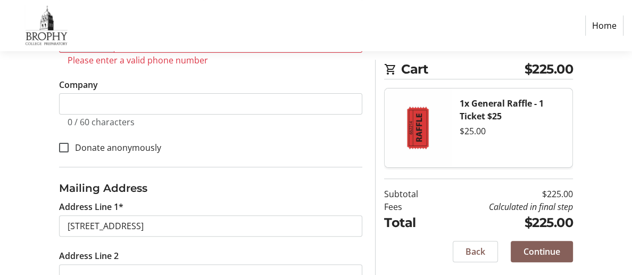
scroll to position [213, 0]
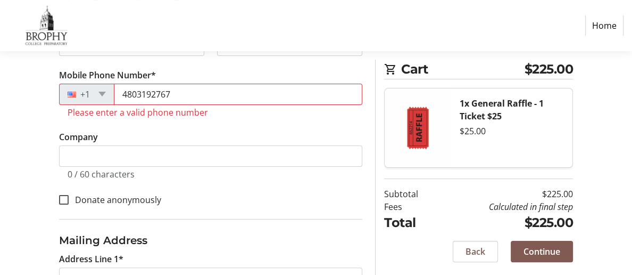
click at [600, 27] on link "Home" at bounding box center [604, 25] width 38 height 20
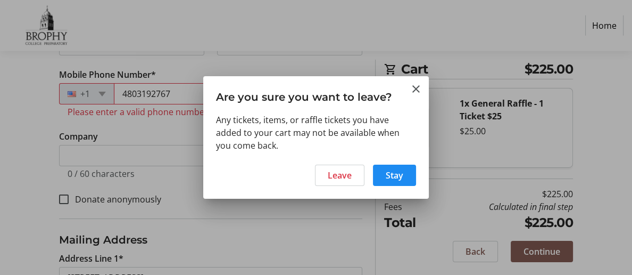
scroll to position [0, 0]
click at [345, 176] on span "Leave" at bounding box center [340, 175] width 24 height 13
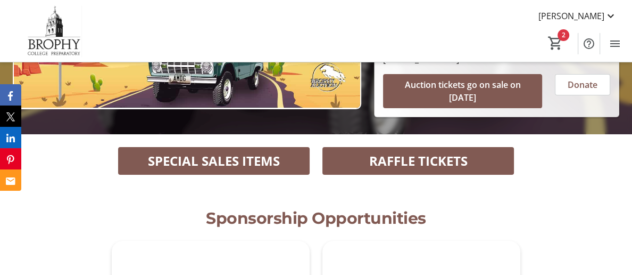
scroll to position [213, 0]
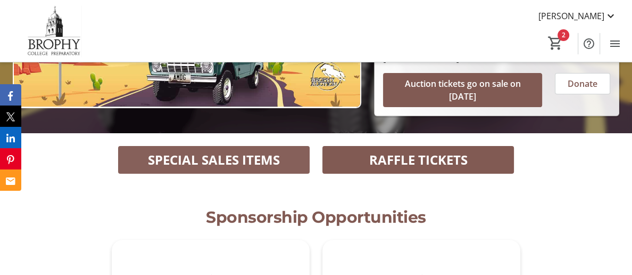
click at [222, 150] on span "SPECIAL SALES ITEMS" at bounding box center [214, 159] width 132 height 19
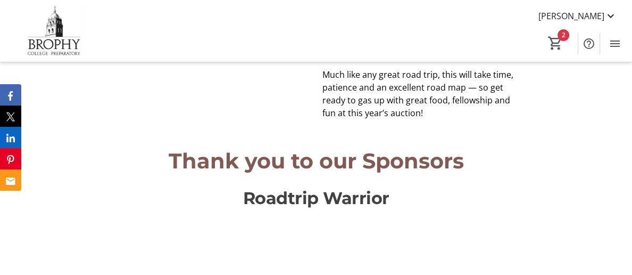
scroll to position [1784, 0]
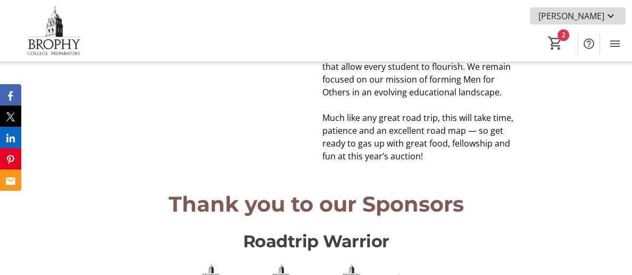
click at [610, 18] on mat-icon at bounding box center [611, 16] width 13 height 13
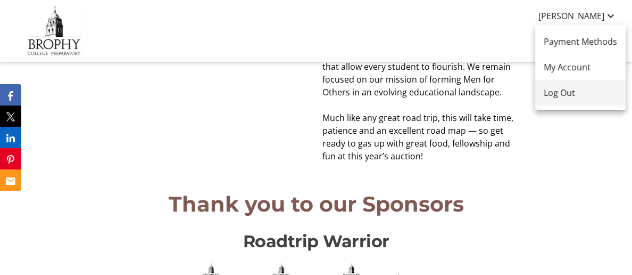
click at [570, 94] on span "Log Out" at bounding box center [580, 92] width 73 height 13
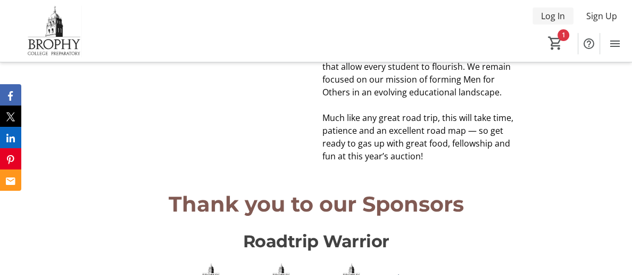
click at [554, 15] on span "Log In" at bounding box center [553, 16] width 24 height 13
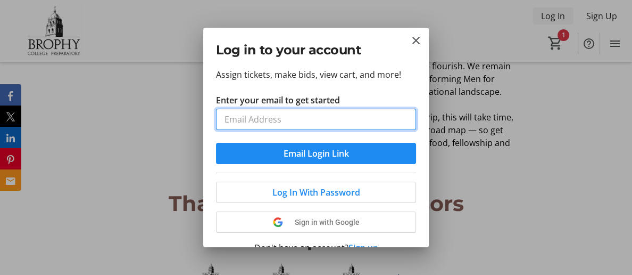
type input "4803192767"
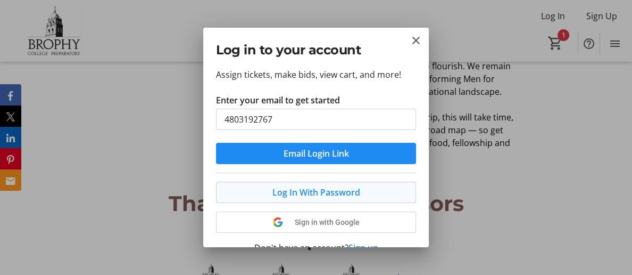
click at [342, 193] on button "Log In With Password" at bounding box center [316, 191] width 200 height 21
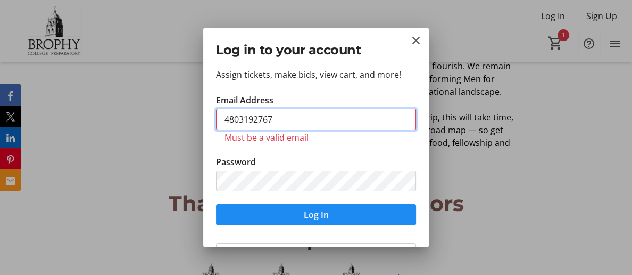
click at [278, 119] on input "4803192767" at bounding box center [316, 119] width 200 height 21
type input "4"
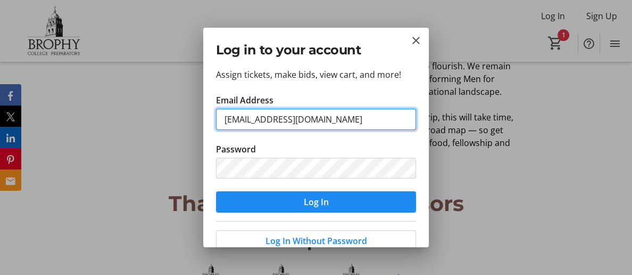
type input "Gramsmady@gmail.com"
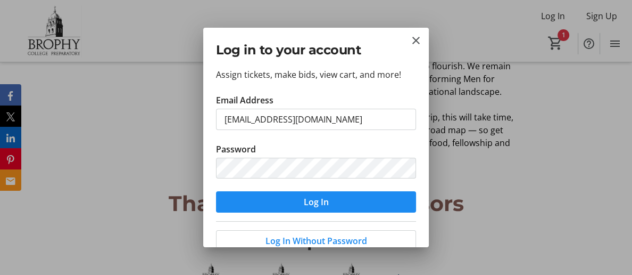
click at [418, 177] on div "Assign tickets, make bids, view cart, and more! Email Address Gramsmady@gmail.c…" at bounding box center [316, 157] width 226 height 179
click at [325, 205] on span "Log In" at bounding box center [316, 201] width 25 height 13
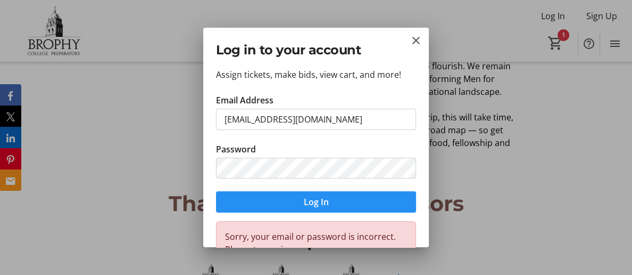
click at [313, 205] on span "Log In" at bounding box center [316, 201] width 25 height 13
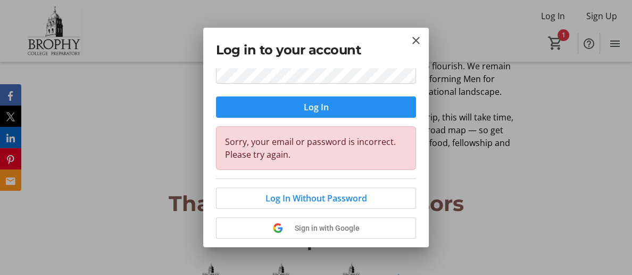
scroll to position [99, 0]
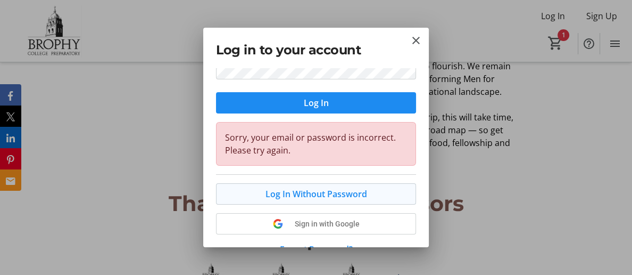
click at [313, 195] on span "Log In Without Password" at bounding box center [317, 193] width 102 height 13
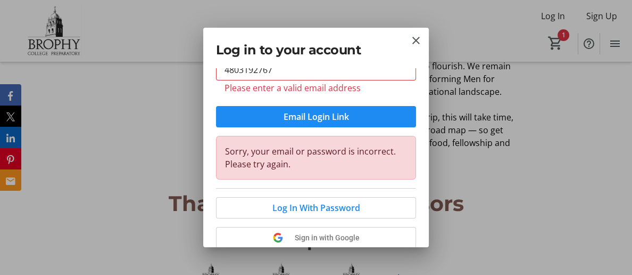
scroll to position [63, 0]
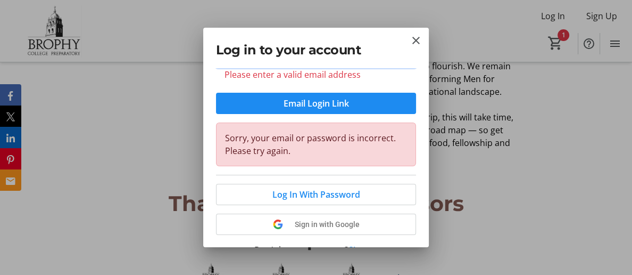
type input "Gramsmady@gmail.com"
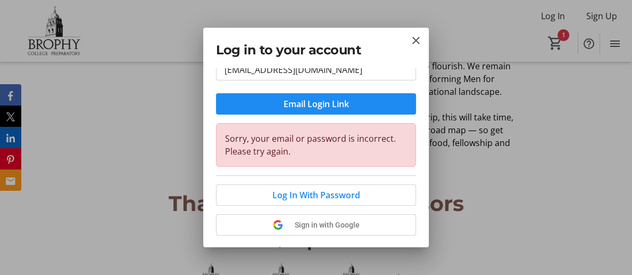
scroll to position [92, 0]
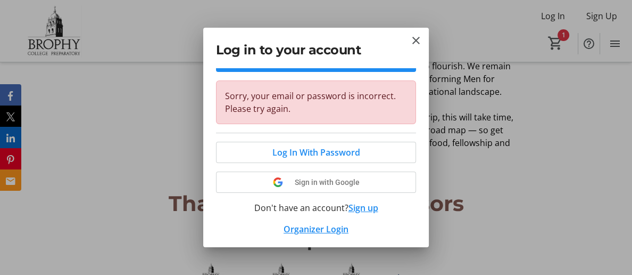
click at [362, 210] on button "Sign up" at bounding box center [364, 207] width 30 height 13
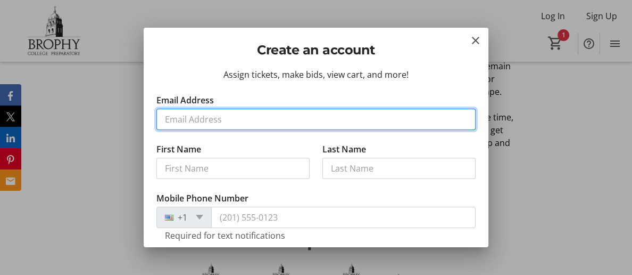
click at [252, 117] on input "Email Address" at bounding box center [315, 119] width 319 height 21
type input "Gramsmady@gmail.com"
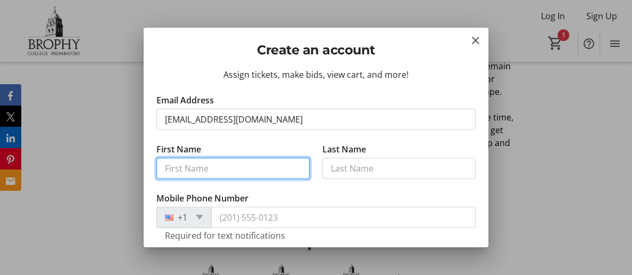
type input "Madelon"
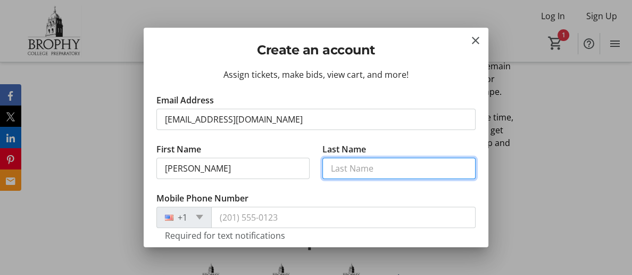
type input "Griblin"
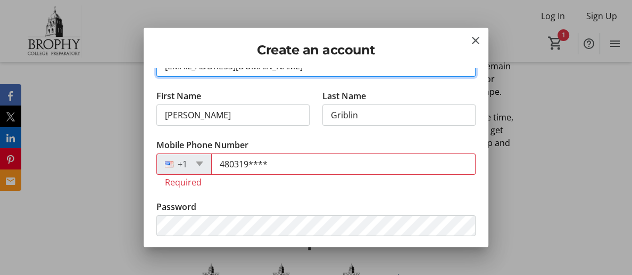
scroll to position [54, 0]
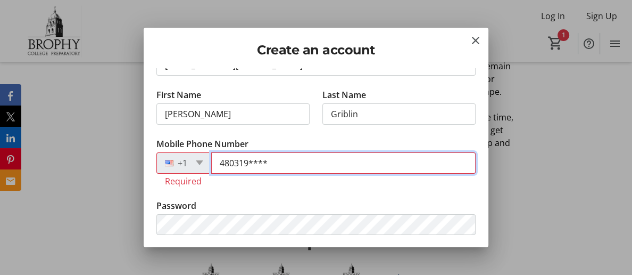
click at [278, 165] on input "480319****" at bounding box center [343, 162] width 265 height 21
type input "4"
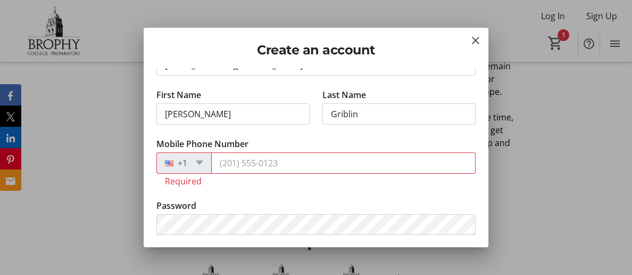
click at [173, 166] on div at bounding box center [172, 163] width 30 height 12
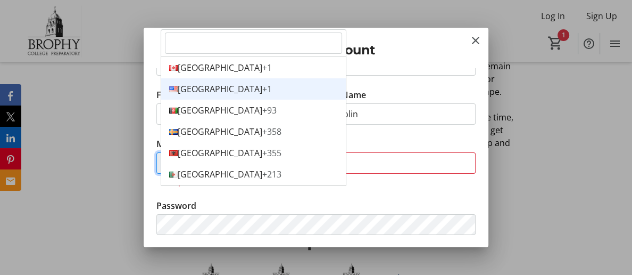
click at [195, 78] on div "United States +1" at bounding box center [253, 88] width 185 height 21
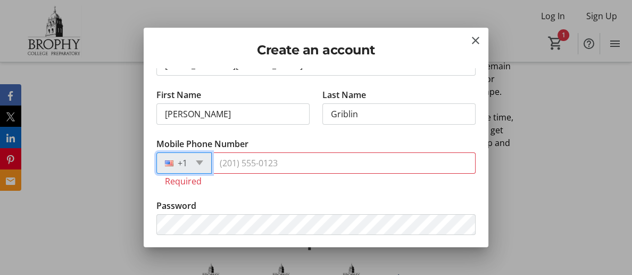
click at [187, 167] on div at bounding box center [172, 163] width 30 height 12
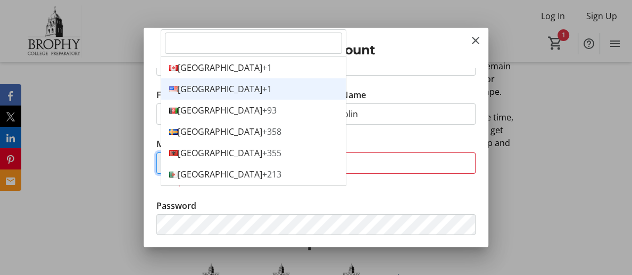
click at [204, 78] on div "United States +1" at bounding box center [253, 88] width 185 height 21
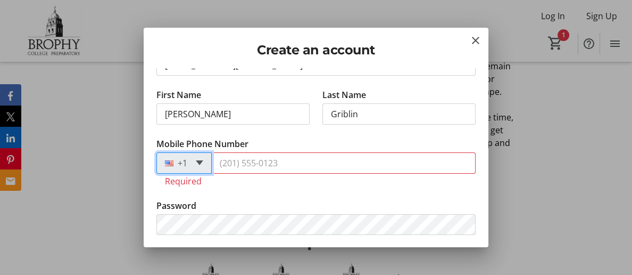
click at [203, 165] on span at bounding box center [199, 162] width 7 height 5
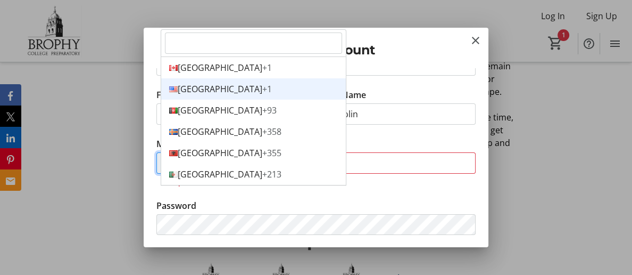
click at [202, 78] on div "United States +1" at bounding box center [253, 88] width 185 height 21
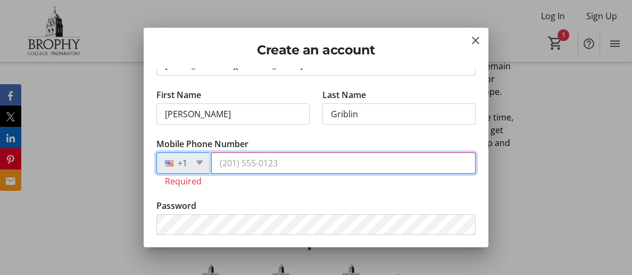
click at [230, 167] on input "Mobile Phone Number" at bounding box center [343, 162] width 265 height 21
type input "4803192767"
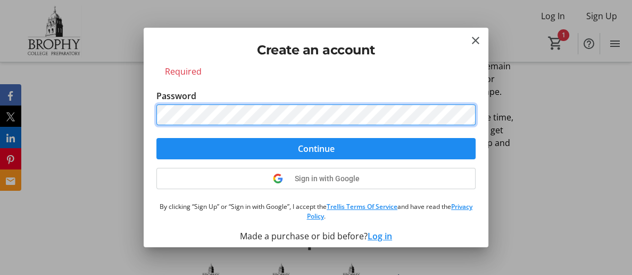
scroll to position [180, 0]
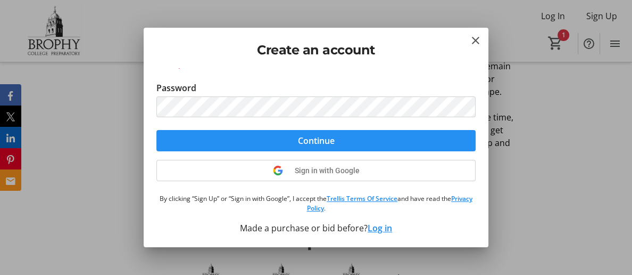
click at [393, 140] on span "submit" at bounding box center [315, 141] width 319 height 26
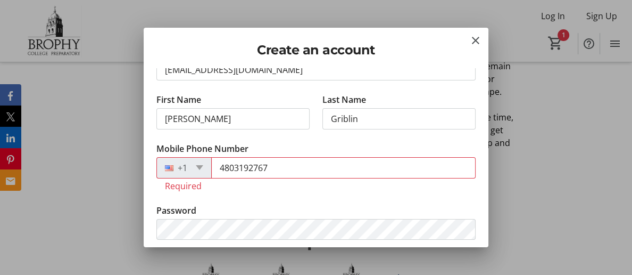
scroll to position [51, 0]
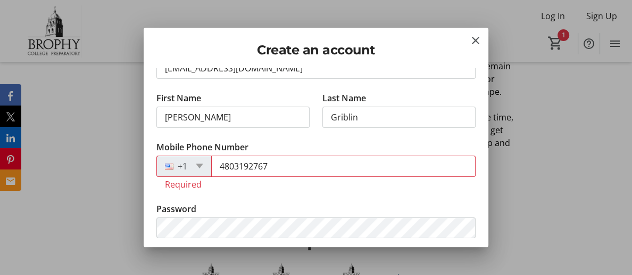
click at [195, 170] on div "+1" at bounding box center [183, 165] width 55 height 21
click at [203, 168] on span at bounding box center [199, 165] width 7 height 5
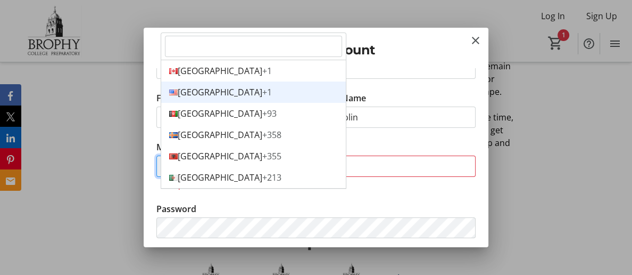
click at [191, 81] on div "United States +1" at bounding box center [253, 91] width 185 height 21
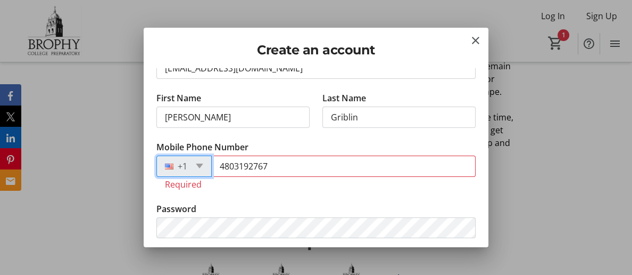
click at [189, 189] on tr-error "Required" at bounding box center [316, 184] width 302 height 11
click at [181, 152] on label "Mobile Phone Number" at bounding box center [202, 146] width 92 height 13
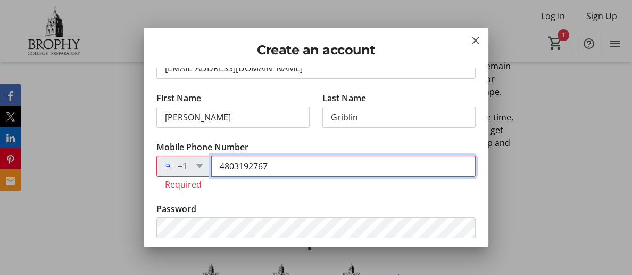
click at [211, 155] on input "4803192767" at bounding box center [343, 165] width 265 height 21
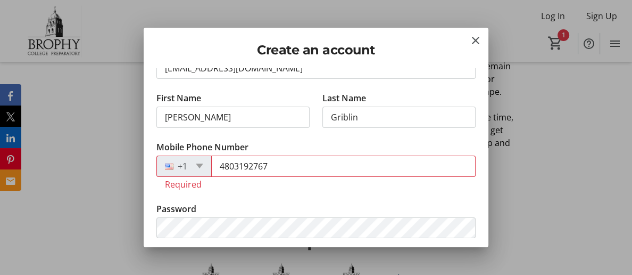
click at [194, 177] on div "+1" at bounding box center [183, 165] width 55 height 21
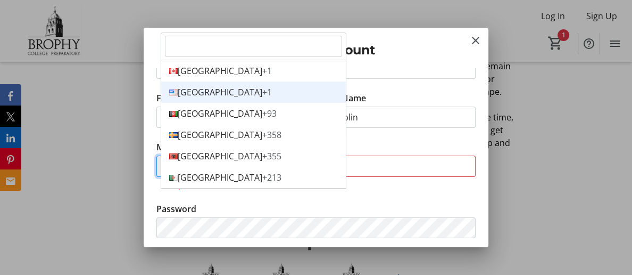
click at [193, 173] on div "+1" at bounding box center [183, 165] width 55 height 21
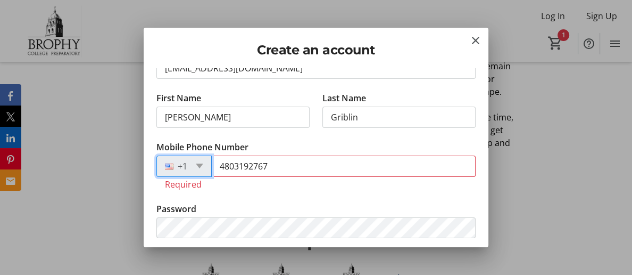
click at [193, 173] on div "+1" at bounding box center [183, 165] width 55 height 21
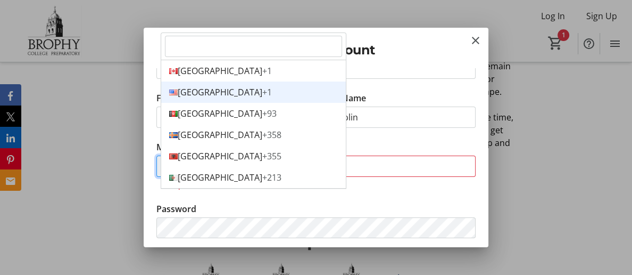
click at [189, 81] on div "United States +1" at bounding box center [253, 91] width 185 height 21
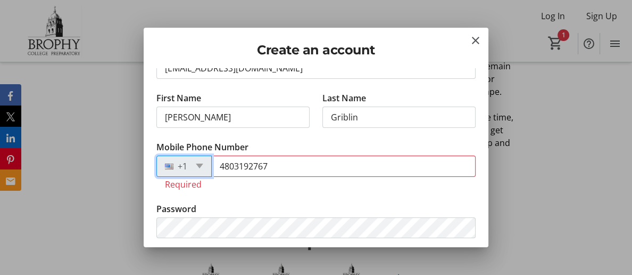
click at [189, 61] on div "Create an account" at bounding box center [316, 48] width 345 height 40
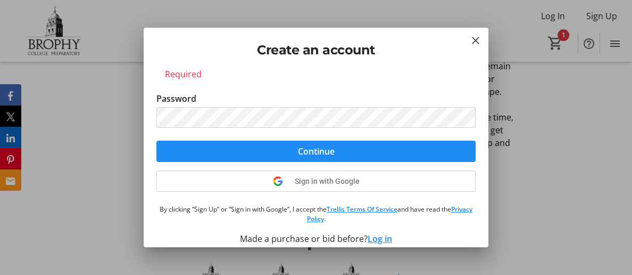
scroll to position [161, 0]
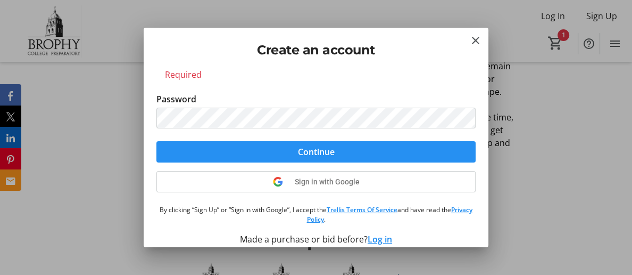
click at [320, 158] on span "Continue" at bounding box center [316, 151] width 37 height 13
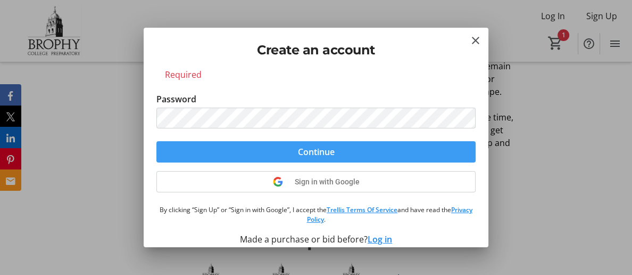
scroll to position [123, 0]
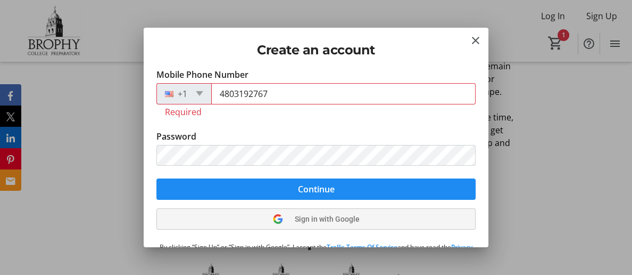
click at [329, 223] on span "Sign in with Google" at bounding box center [327, 218] width 65 height 9
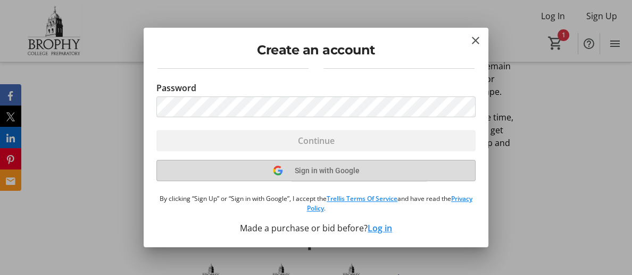
scroll to position [53, 0]
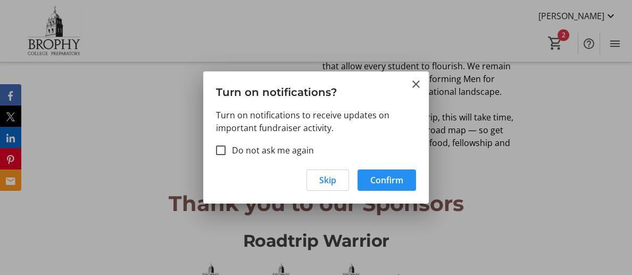
click at [390, 181] on span "Confirm" at bounding box center [386, 179] width 33 height 13
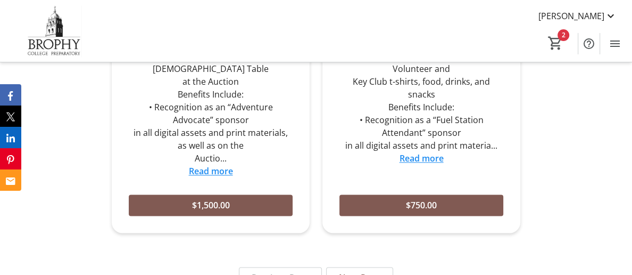
scroll to position [1255, 0]
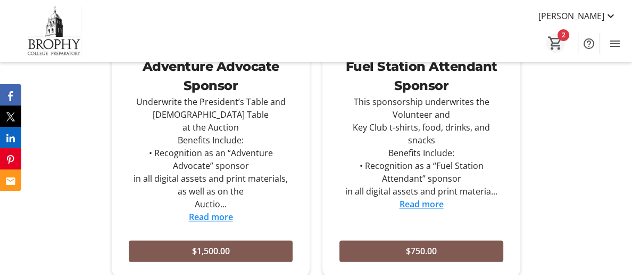
click at [555, 42] on mat-icon "2" at bounding box center [556, 43] width 16 height 16
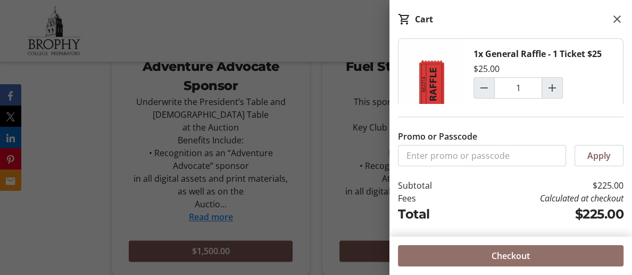
click at [501, 254] on span "Checkout" at bounding box center [511, 255] width 38 height 13
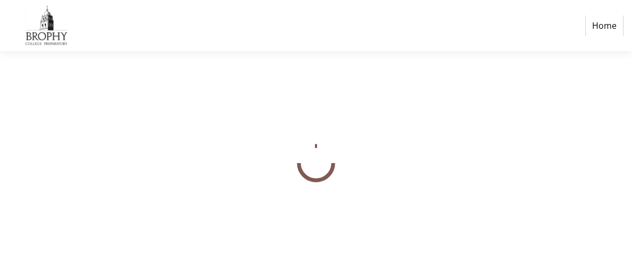
select select "US"
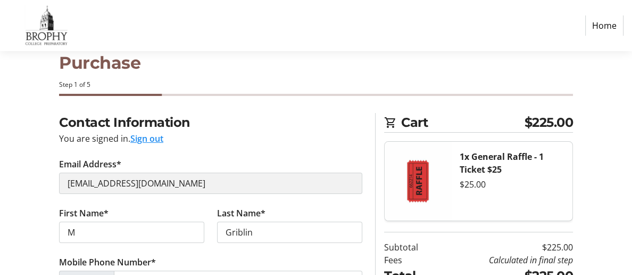
select select "US"
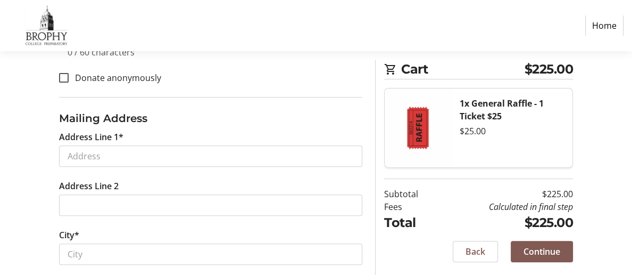
scroll to position [324, 0]
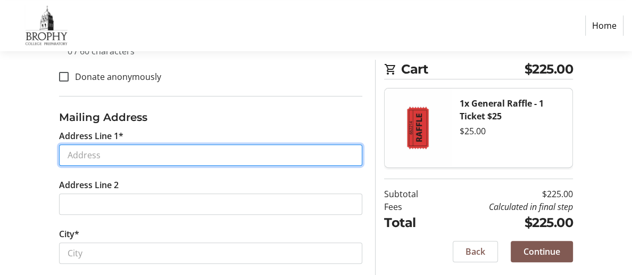
click at [167, 162] on input "Address Line 1*" at bounding box center [210, 154] width 303 height 21
type input "4141 N 31st ST #115"
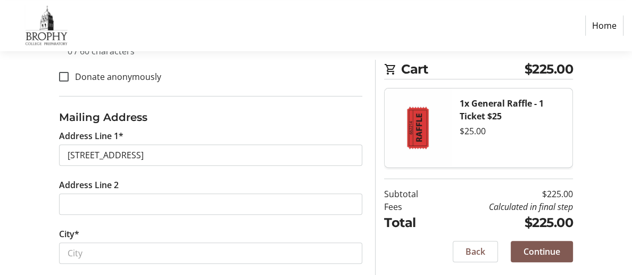
type input "Madelon"
type input "480319****"
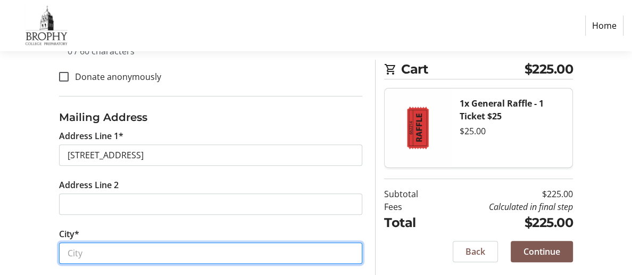
type input "PHOENIX"
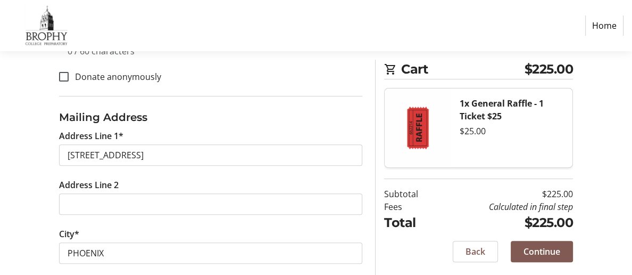
select select "AZ"
type input "85016"
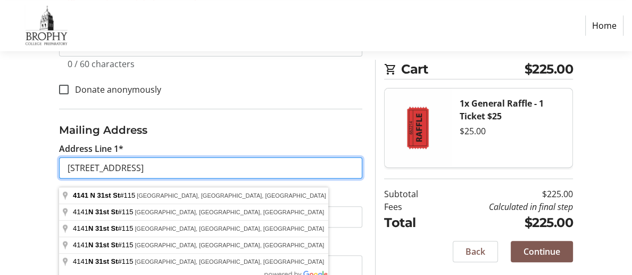
click at [139, 173] on input "4141 N 31st ST #115" at bounding box center [210, 167] width 303 height 21
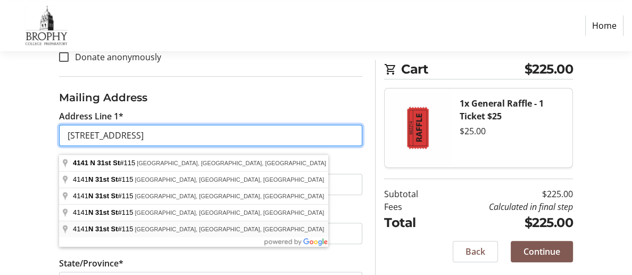
scroll to position [359, 0]
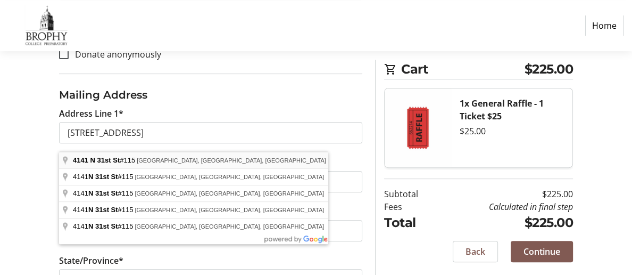
type input "4141 North 31st Street"
type input "Phoenix"
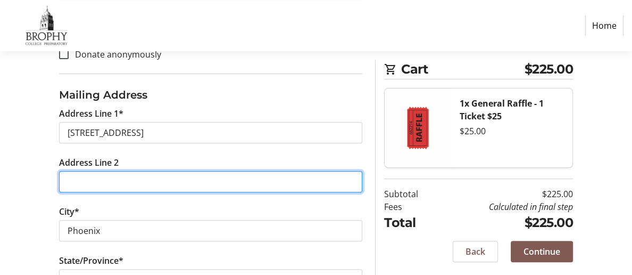
click at [98, 189] on input "Address Line 2" at bounding box center [210, 181] width 303 height 21
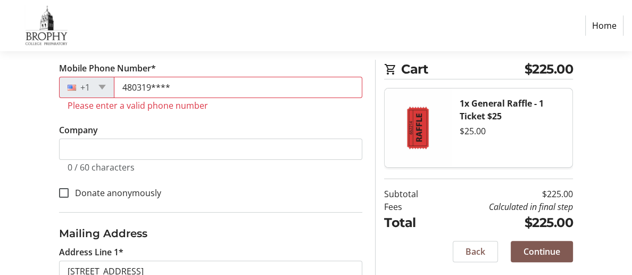
scroll to position [216, 0]
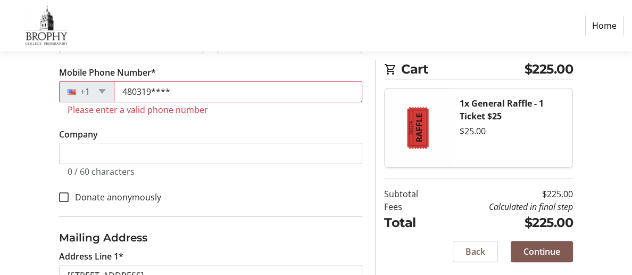
type input "115"
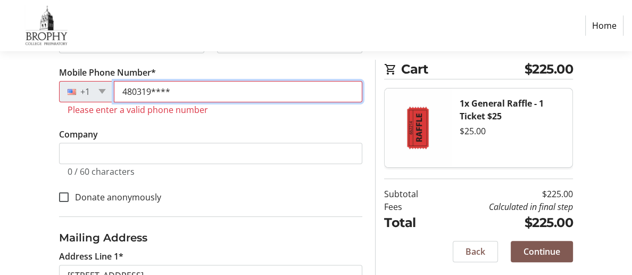
click at [179, 94] on input "480319****" at bounding box center [238, 91] width 249 height 21
type input "4"
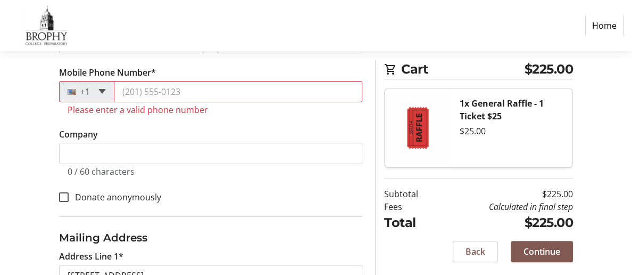
click at [106, 94] on span at bounding box center [101, 91] width 7 height 5
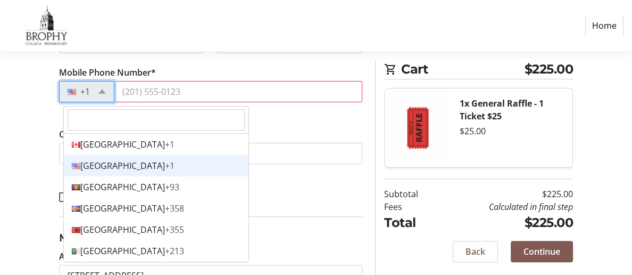
click at [73, 165] on span "Options list" at bounding box center [76, 166] width 9 height 6
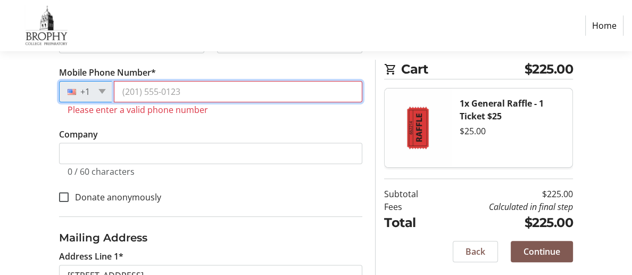
click at [129, 95] on input "Mobile Phone Number*" at bounding box center [238, 91] width 249 height 21
type input "4803192767"
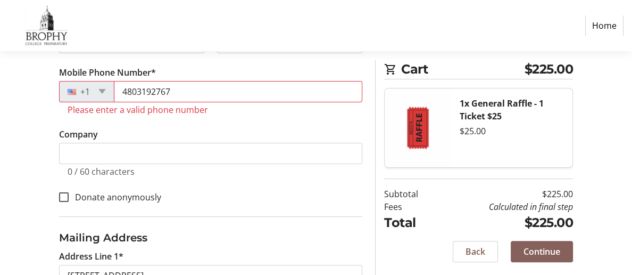
click at [558, 254] on span "Continue" at bounding box center [542, 251] width 37 height 13
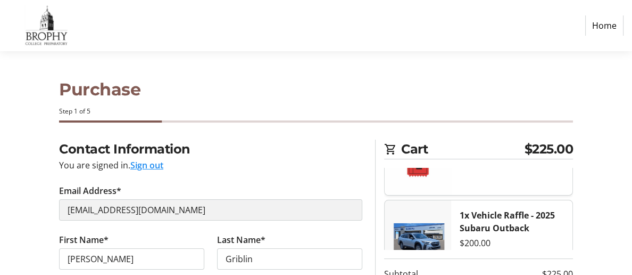
scroll to position [0, 0]
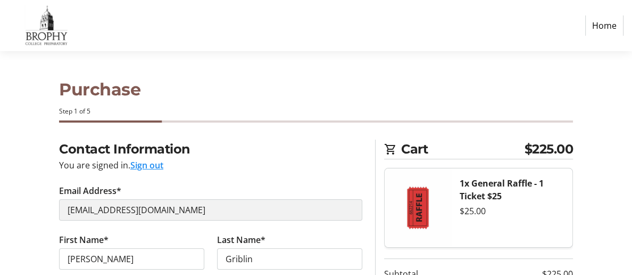
click at [495, 82] on h1 "Purchase" at bounding box center [316, 90] width 514 height 26
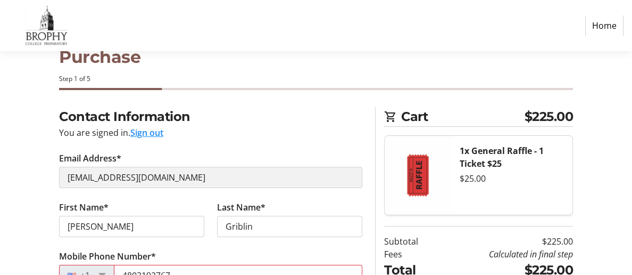
scroll to position [34, 0]
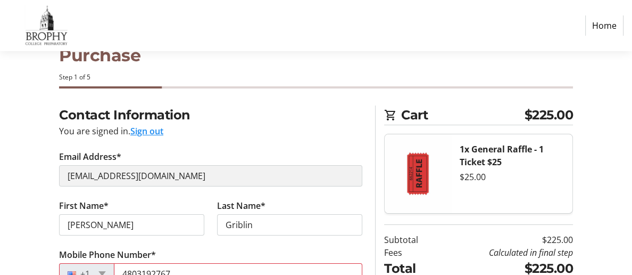
click at [159, 132] on button "Sign out" at bounding box center [146, 131] width 33 height 13
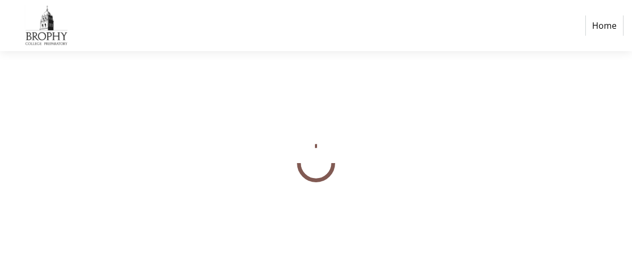
select select "US"
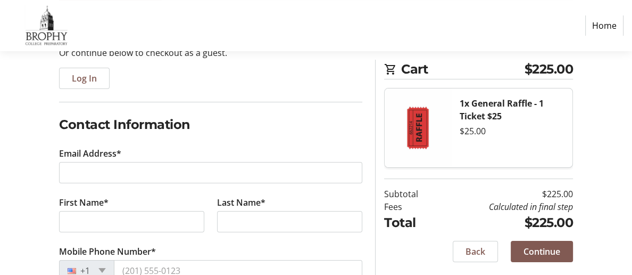
scroll to position [134, 0]
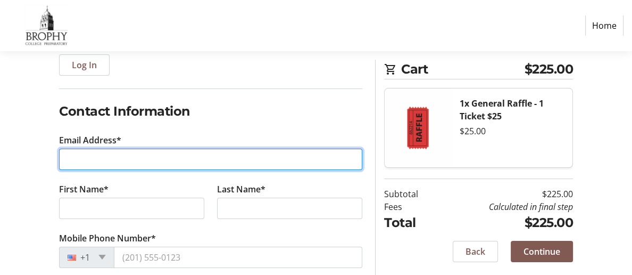
click at [148, 160] on input "Email Address*" at bounding box center [210, 158] width 303 height 21
type input "Gramsmady@gmail.com"
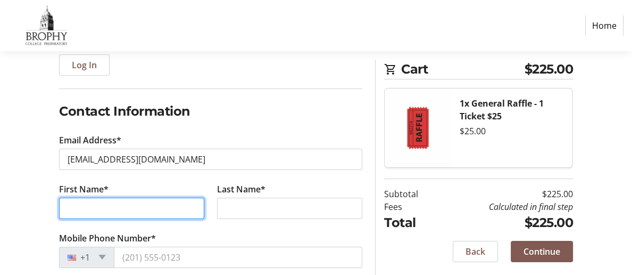
type input "Madelon"
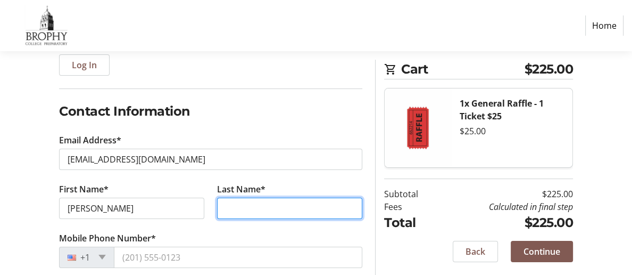
type input "Griblin 115"
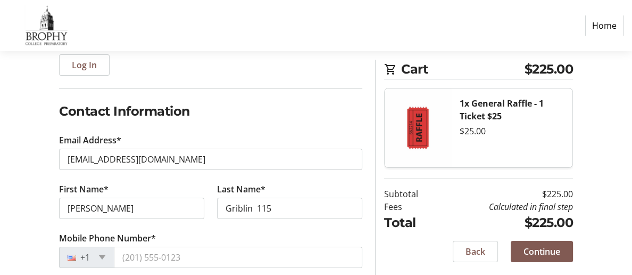
type input "4141 N 31st ST"
type input "PHOENIX"
select select "AZ"
type input "85016"
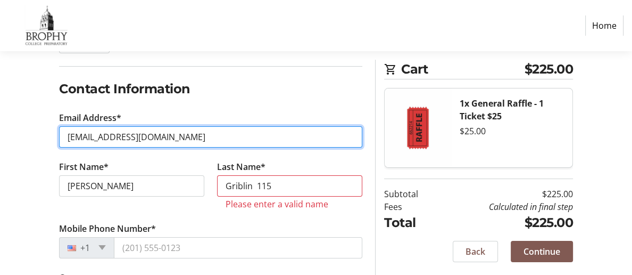
scroll to position [158, 0]
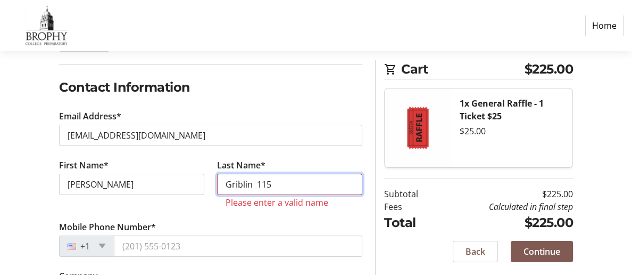
click at [274, 184] on input "Griblin 115" at bounding box center [289, 183] width 145 height 21
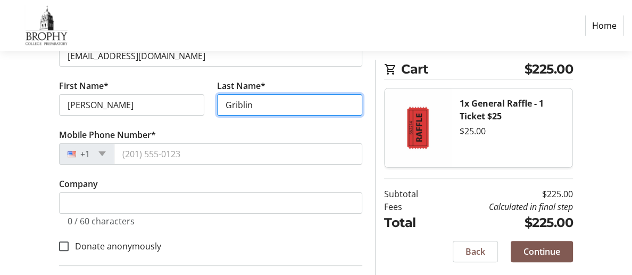
scroll to position [239, 0]
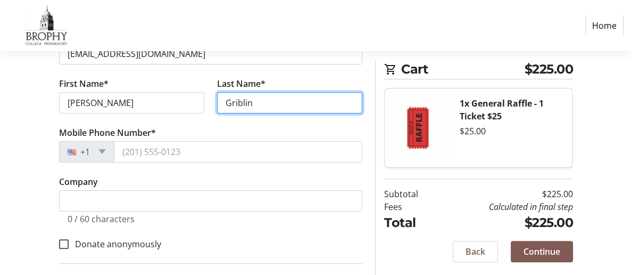
type input "Griblin"
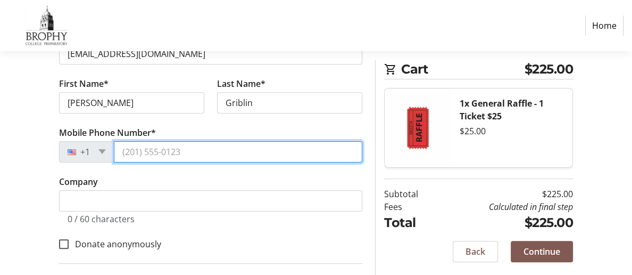
click at [128, 155] on input "Mobile Phone Number*" at bounding box center [238, 151] width 249 height 21
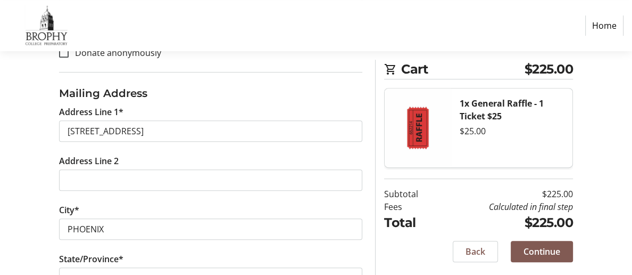
scroll to position [380, 0]
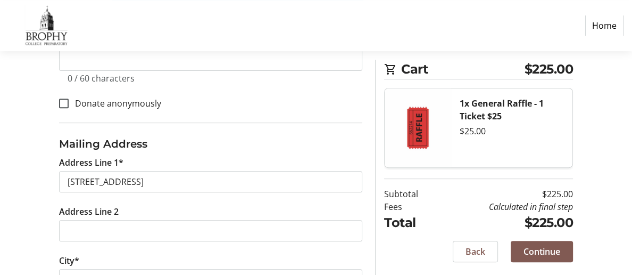
type input "4803192767"
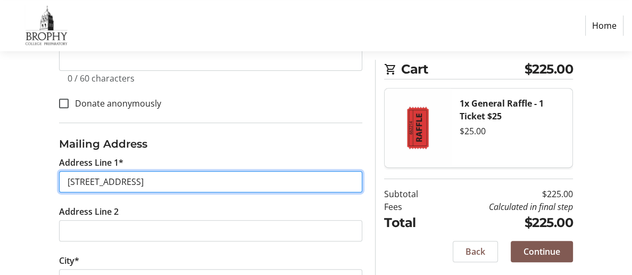
click at [158, 191] on div "4141 N 31st ST" at bounding box center [210, 181] width 303 height 21
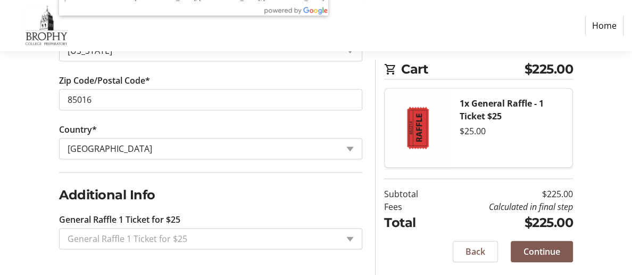
scroll to position [687, 0]
type input "4141 N 31st ST 115"
click at [551, 252] on span "Continue" at bounding box center [542, 251] width 37 height 13
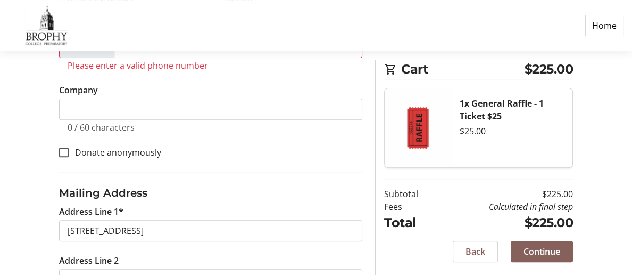
scroll to position [297, 0]
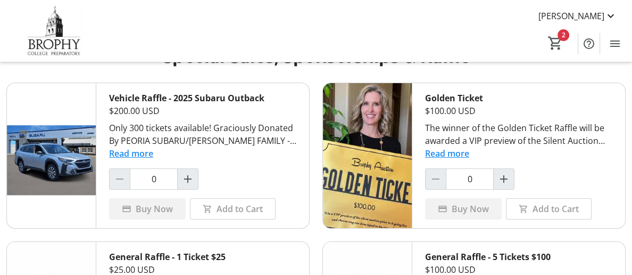
scroll to position [32, 0]
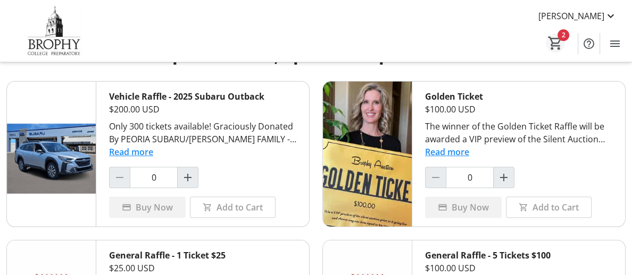
click at [558, 40] on mat-icon "2" at bounding box center [556, 43] width 16 height 16
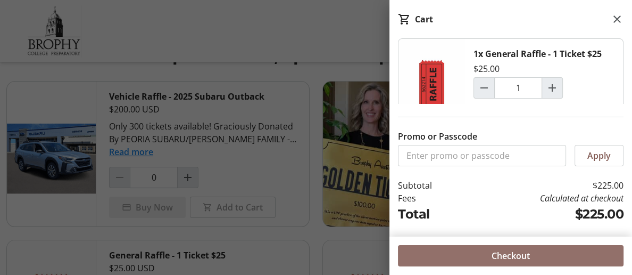
click at [517, 259] on span "Checkout" at bounding box center [511, 255] width 38 height 13
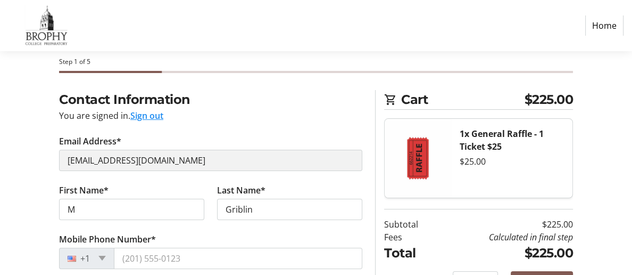
scroll to position [53, 0]
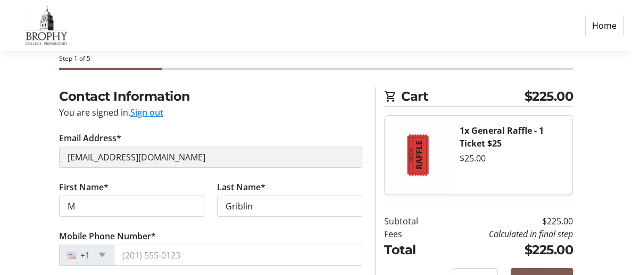
select select "US"
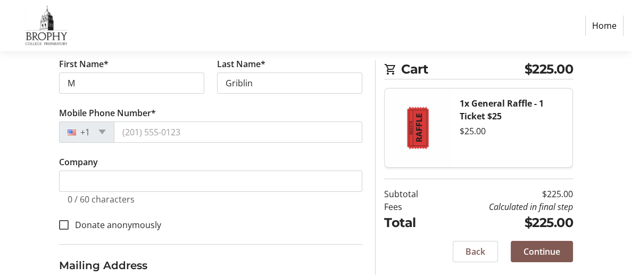
scroll to position [177, 0]
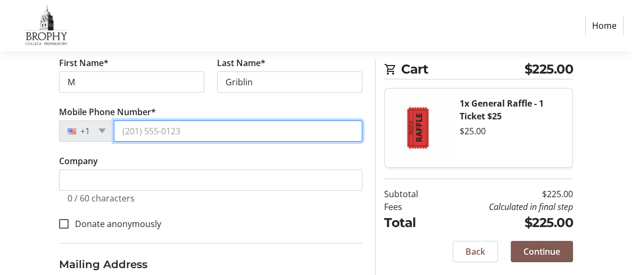
click at [133, 135] on input "Mobile Phone Number*" at bounding box center [238, 130] width 249 height 21
click at [146, 135] on input "4803192767" at bounding box center [238, 130] width 249 height 21
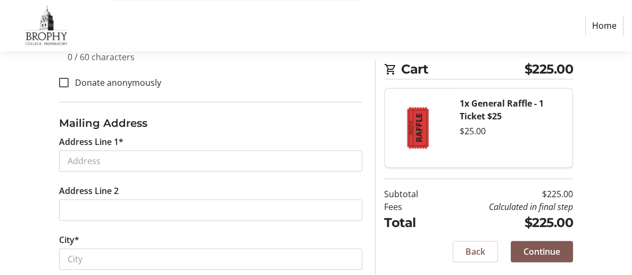
scroll to position [325, 0]
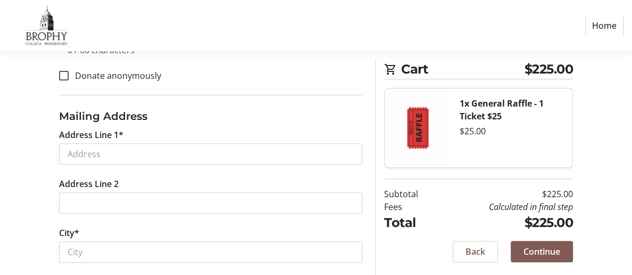
type input "4803192767"
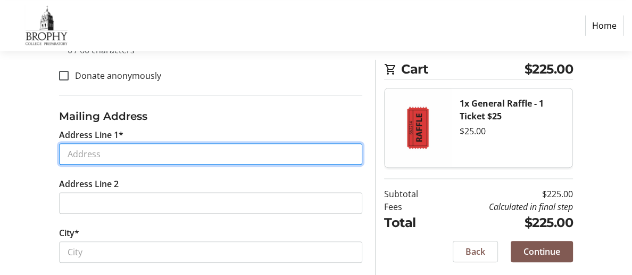
click at [84, 162] on tr-form-field "Address Line 1*" at bounding box center [211, 152] width 316 height 49
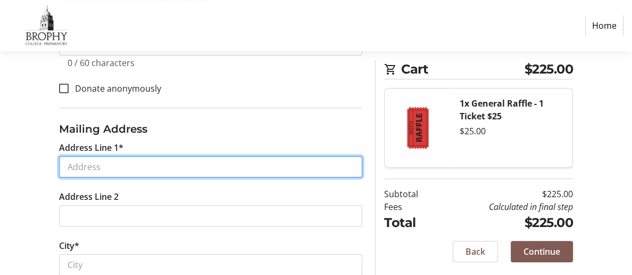
type input "[STREET_ADDRESS]"
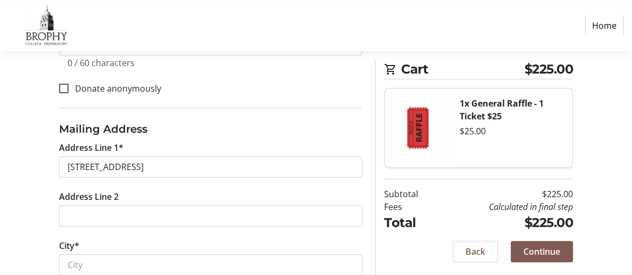
type input "Madelon"
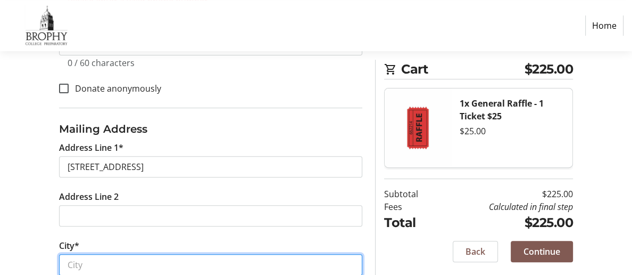
type input "Phoenix"
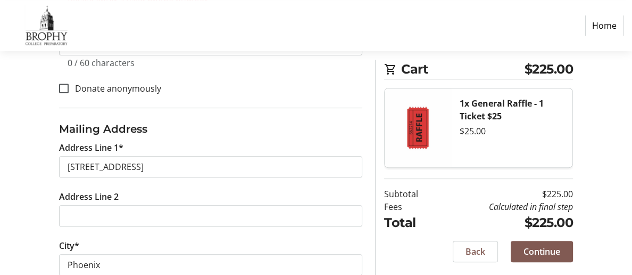
select select "AZ"
type input "85016"
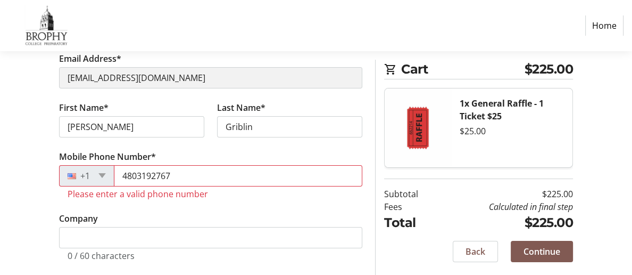
scroll to position [136, 0]
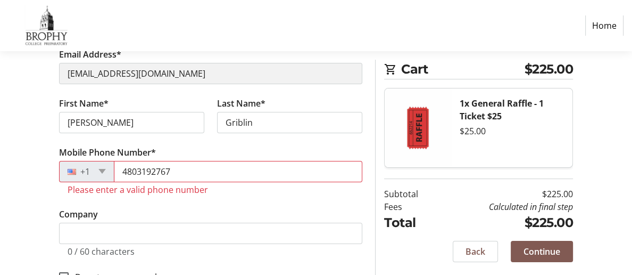
click at [202, 152] on tr-form-field "Mobile Phone Number* +1 4803192767 Please enter a valid phone number" at bounding box center [210, 177] width 303 height 62
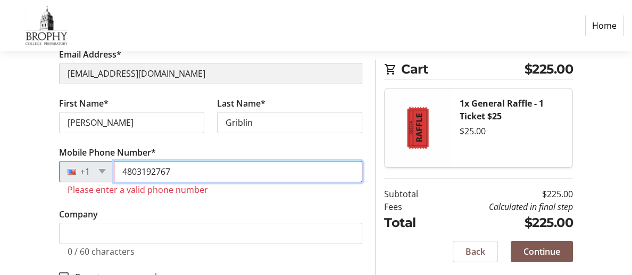
click at [132, 175] on input "4803192767" at bounding box center [238, 171] width 249 height 21
click at [146, 176] on input "4803192767" at bounding box center [238, 171] width 249 height 21
click at [161, 176] on input "4803192767" at bounding box center [238, 171] width 249 height 21
click at [130, 177] on input "4803192767" at bounding box center [238, 171] width 249 height 21
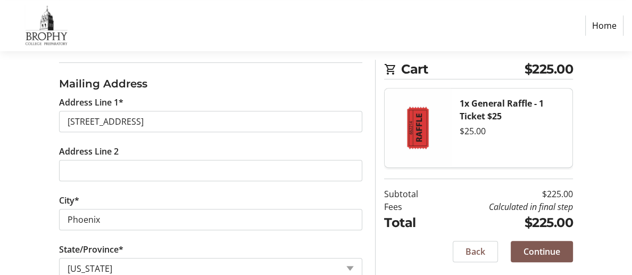
scroll to position [371, 0]
click at [552, 251] on span "Continue" at bounding box center [542, 251] width 37 height 13
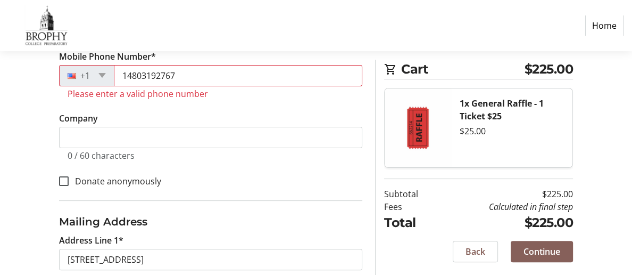
scroll to position [213, 0]
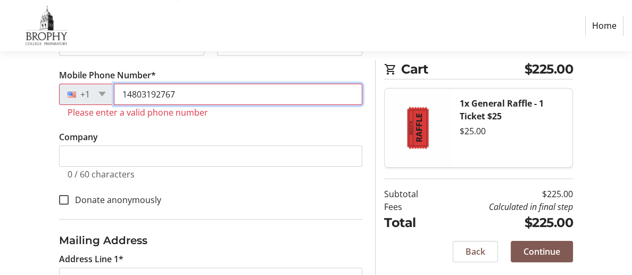
click at [136, 96] on input "14803192767" at bounding box center [238, 94] width 249 height 21
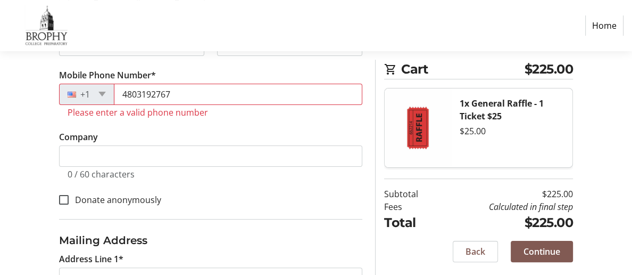
click at [132, 73] on label "Mobile Phone Number*" at bounding box center [107, 75] width 97 height 13
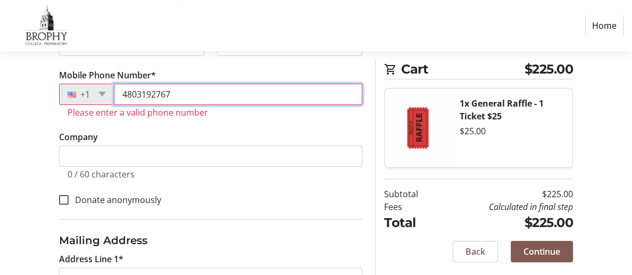
click at [132, 84] on input "4803192767" at bounding box center [238, 94] width 249 height 21
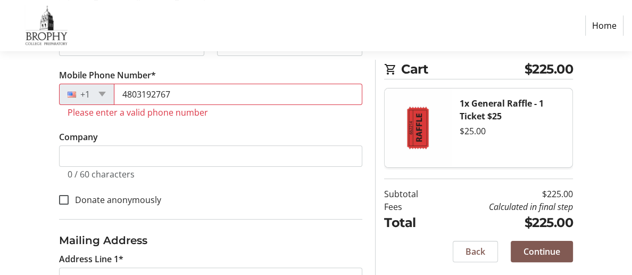
click at [132, 73] on label "Mobile Phone Number*" at bounding box center [107, 75] width 97 height 13
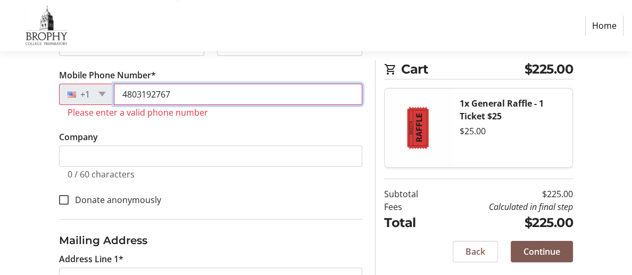
click at [132, 84] on input "4803192767" at bounding box center [238, 94] width 249 height 21
click at [183, 100] on input "4803192767" at bounding box center [238, 94] width 249 height 21
type input "4"
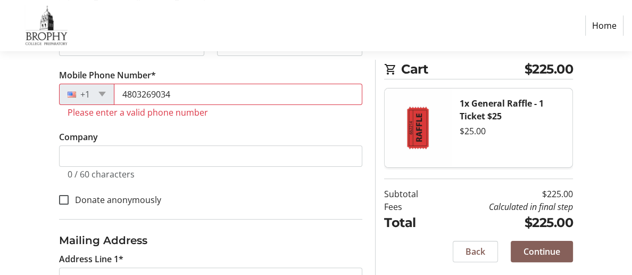
click at [525, 252] on span "Continue" at bounding box center [542, 251] width 37 height 13
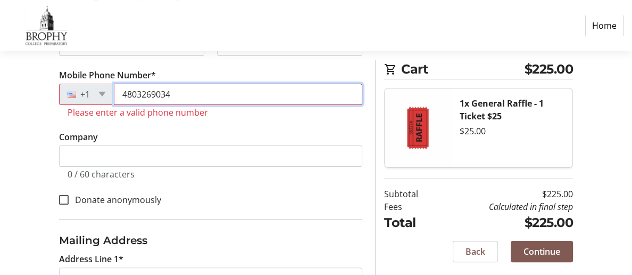
click at [180, 98] on input "4803269034" at bounding box center [238, 94] width 249 height 21
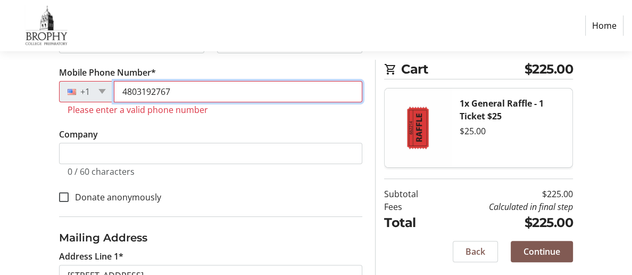
scroll to position [216, 0]
type input "4803192767"
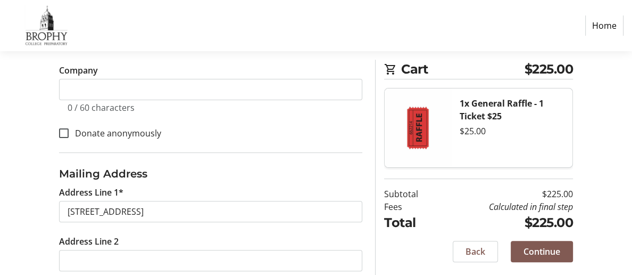
scroll to position [277, 0]
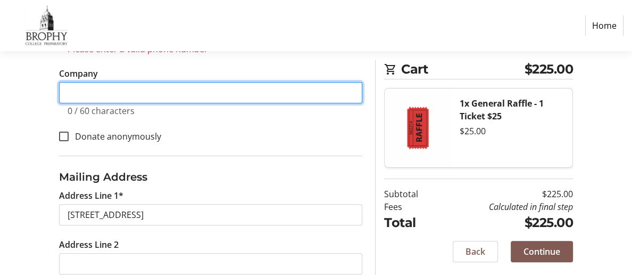
click at [68, 101] on input "Company" at bounding box center [210, 92] width 303 height 21
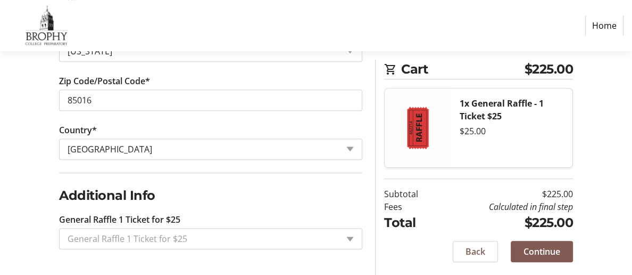
scroll to position [603, 0]
click at [541, 252] on span "Continue" at bounding box center [542, 251] width 37 height 13
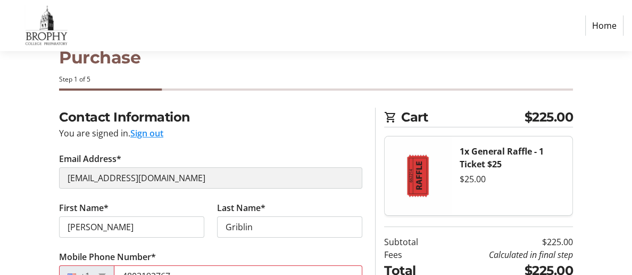
scroll to position [0, 0]
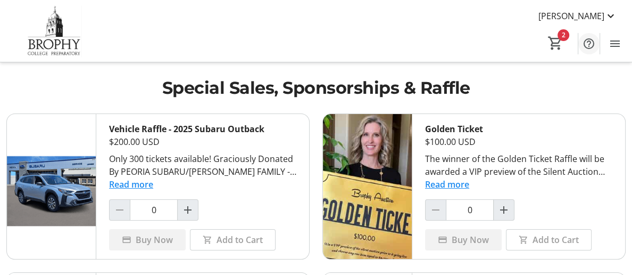
click at [590, 44] on mat-icon "Help" at bounding box center [589, 43] width 13 height 13
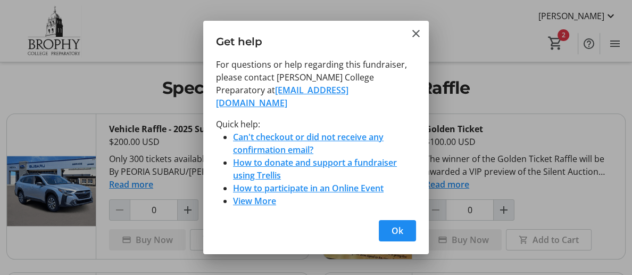
click at [309, 132] on link "Can't checkout or did not receive any confirmation email?" at bounding box center [308, 143] width 151 height 24
click at [286, 98] on link "[EMAIL_ADDRESS][DOMAIN_NAME]" at bounding box center [282, 96] width 133 height 24
